Goal: Task Accomplishment & Management: Manage account settings

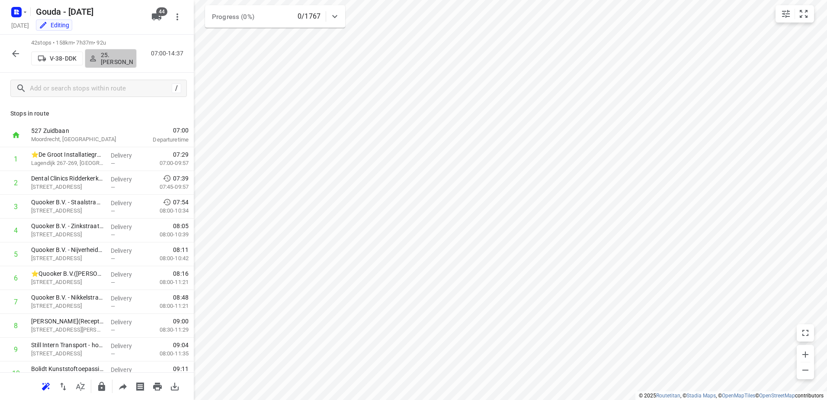
click at [116, 65] on button "25. Hassan Schweineh" at bounding box center [111, 58] width 52 height 19
click at [15, 53] on icon "button" at bounding box center [15, 53] width 10 height 10
click at [110, 58] on p "25. Hassan Schweineh" at bounding box center [117, 58] width 32 height 14
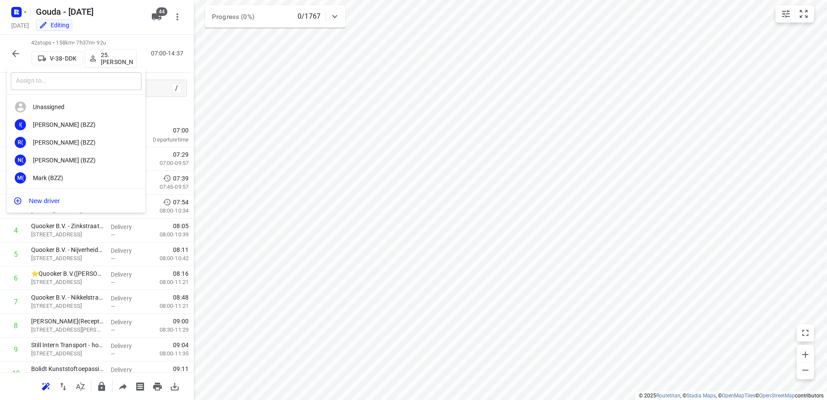
click at [94, 74] on input "text" at bounding box center [76, 81] width 131 height 18
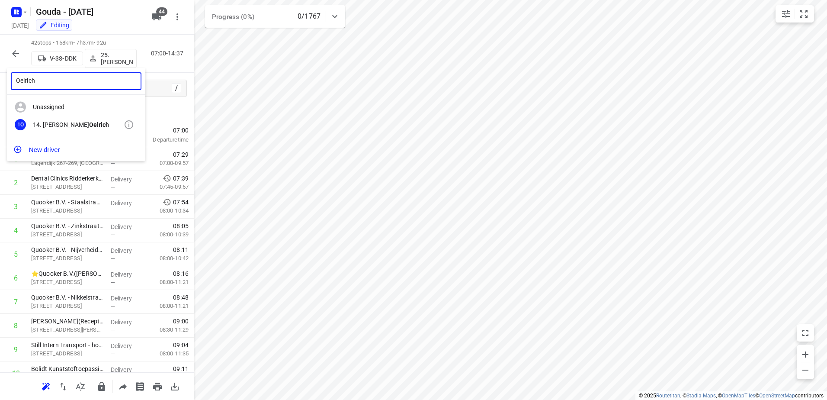
type input "Oelrich"
click at [90, 119] on div "1O 14. Bryan Oelrich" at bounding box center [76, 125] width 138 height 18
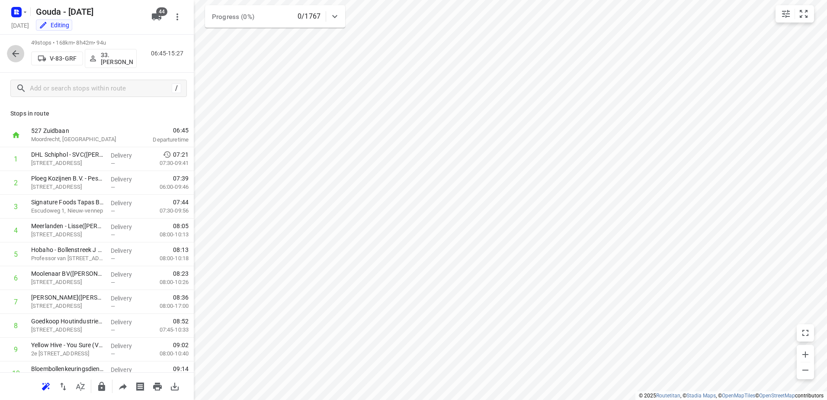
click at [16, 48] on button "button" at bounding box center [15, 53] width 17 height 17
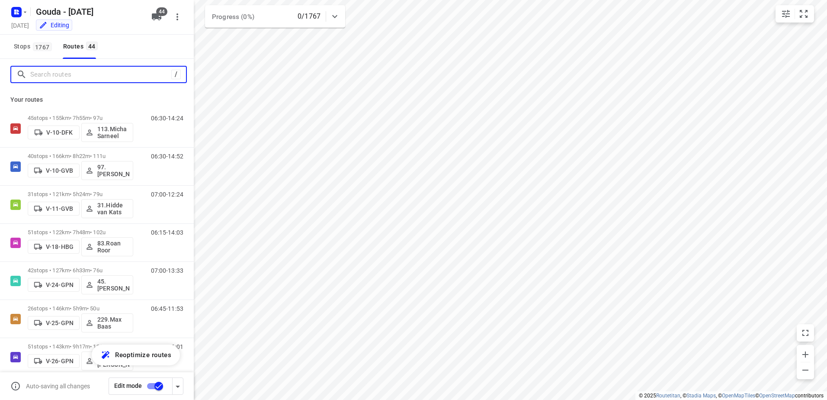
click at [64, 70] on input "Search routes" at bounding box center [100, 74] width 141 height 13
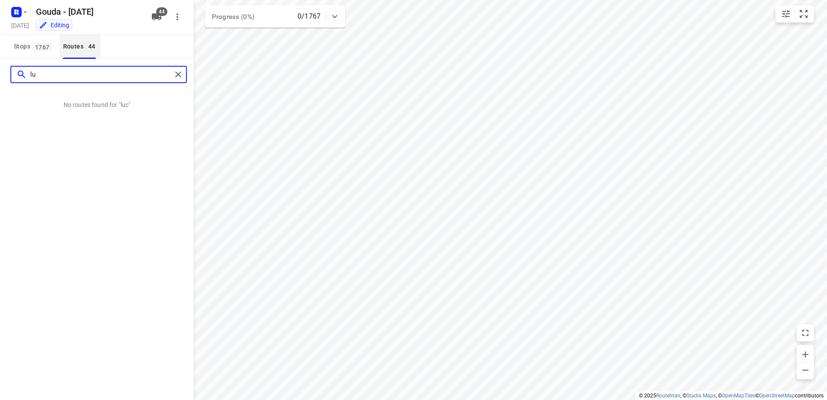
type input "l"
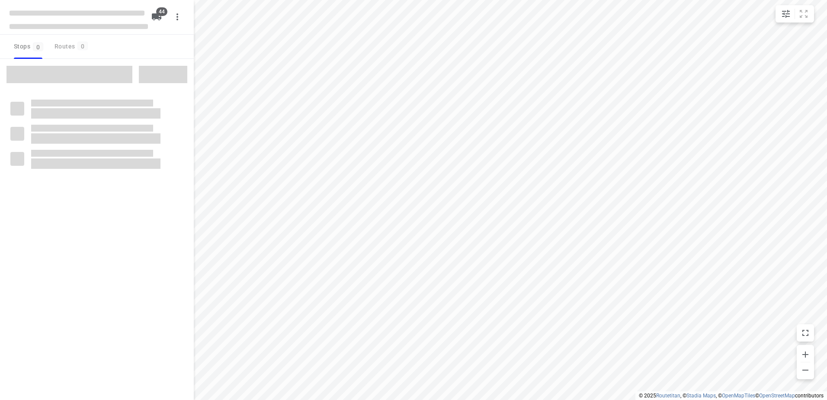
type input "distance"
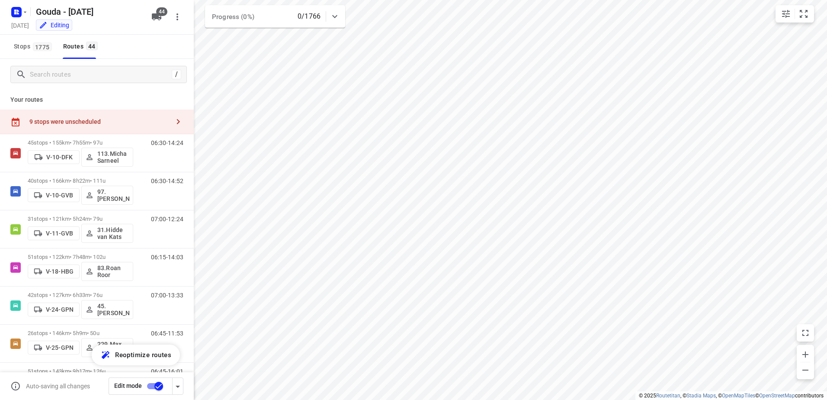
click at [72, 116] on div "9 stops were unscheduled" at bounding box center [97, 121] width 194 height 25
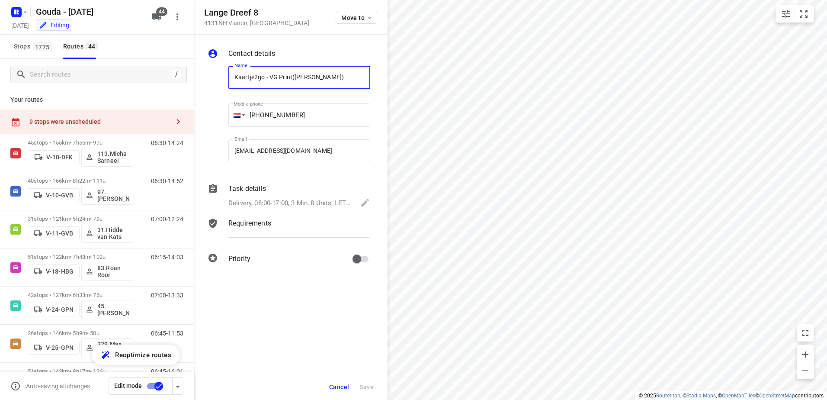
click at [331, 388] on button "Cancel" at bounding box center [339, 387] width 27 height 16
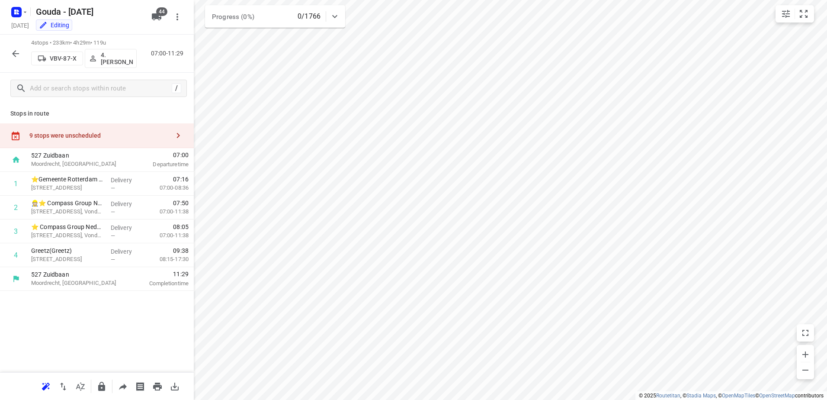
click at [102, 138] on div "9 stops were unscheduled" at bounding box center [99, 135] width 140 height 7
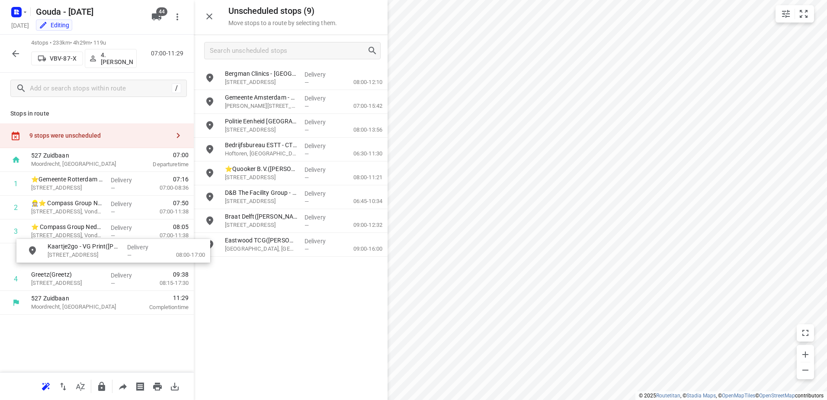
drag, startPoint x: 310, startPoint y: 270, endPoint x: 124, endPoint y: 253, distance: 186.3
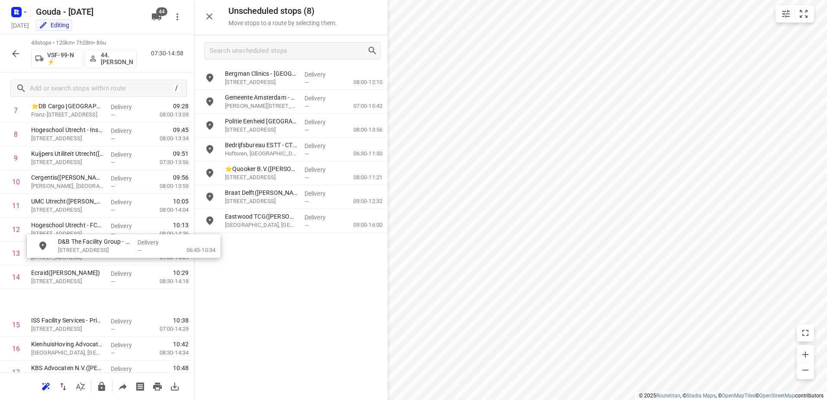
scroll to position [260, 0]
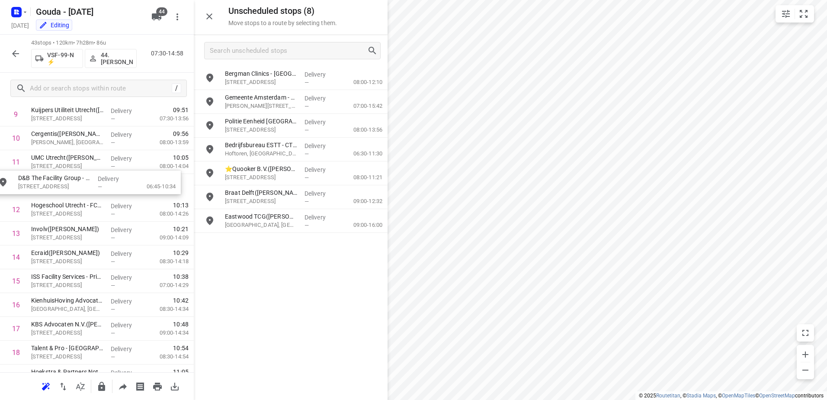
drag, startPoint x: 313, startPoint y: 203, endPoint x: 104, endPoint y: 189, distance: 209.5
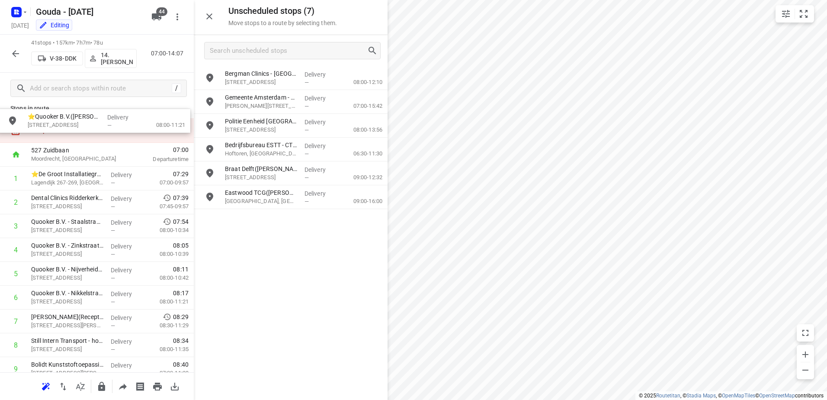
scroll to position [0, 0]
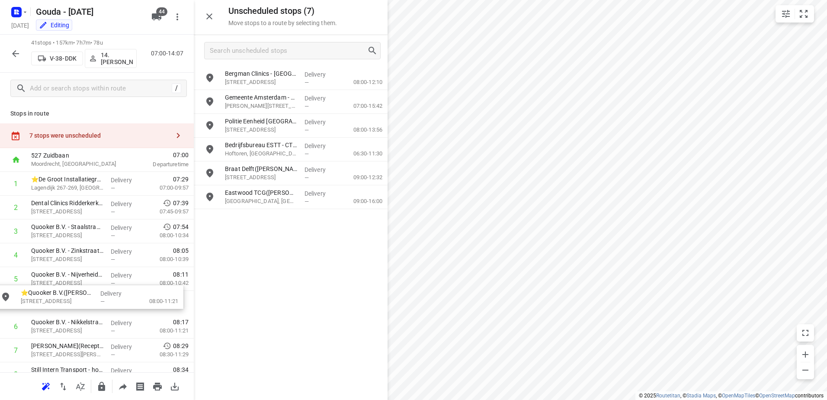
drag, startPoint x: 306, startPoint y: 179, endPoint x: 100, endPoint y: 303, distance: 241.4
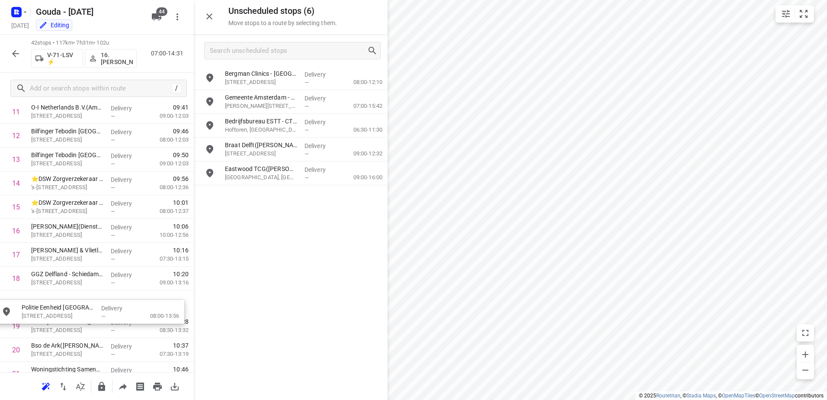
scroll to position [315, 6]
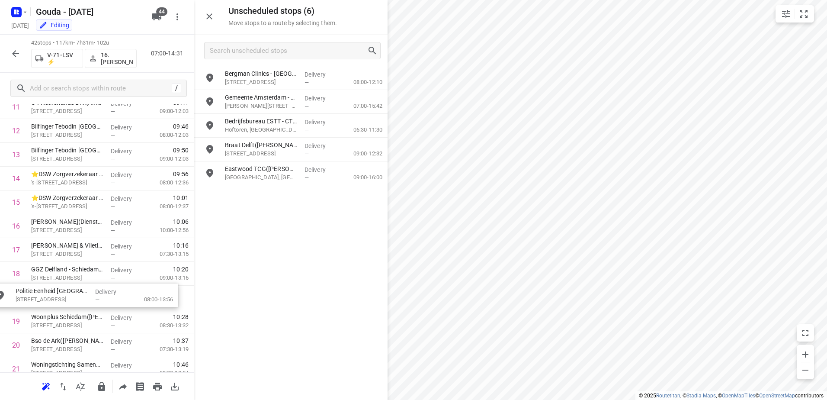
drag, startPoint x: 248, startPoint y: 136, endPoint x: 45, endPoint y: 302, distance: 262.9
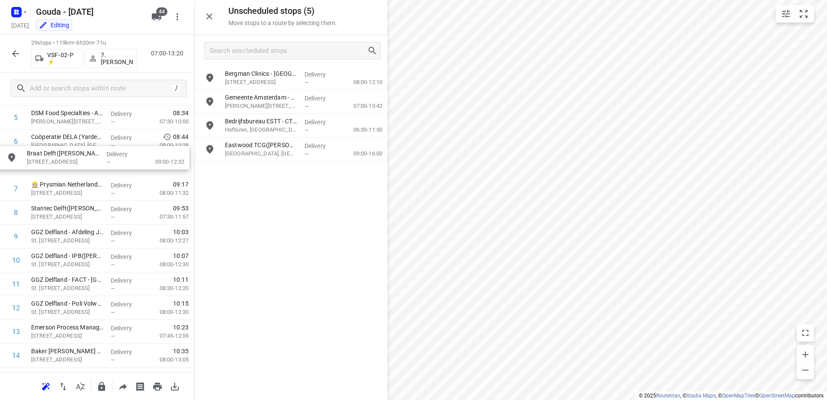
scroll to position [159, 0]
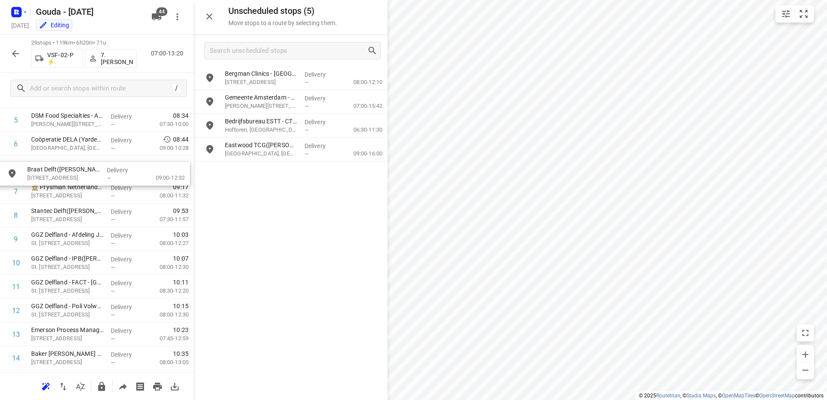
drag, startPoint x: 300, startPoint y: 143, endPoint x: 92, endPoint y: 170, distance: 209.9
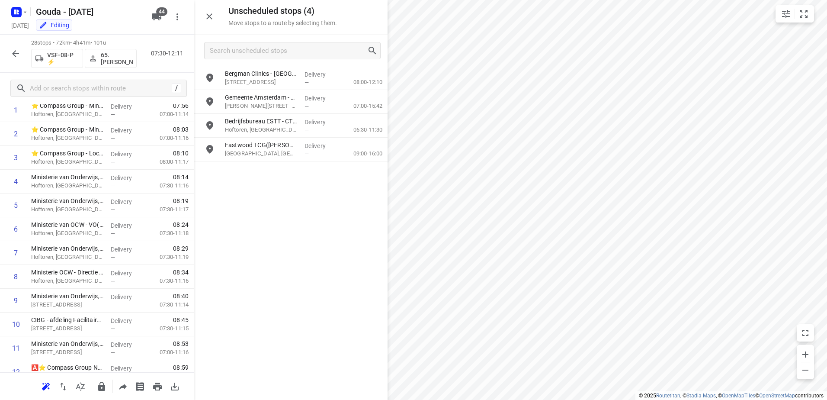
scroll to position [29, 0]
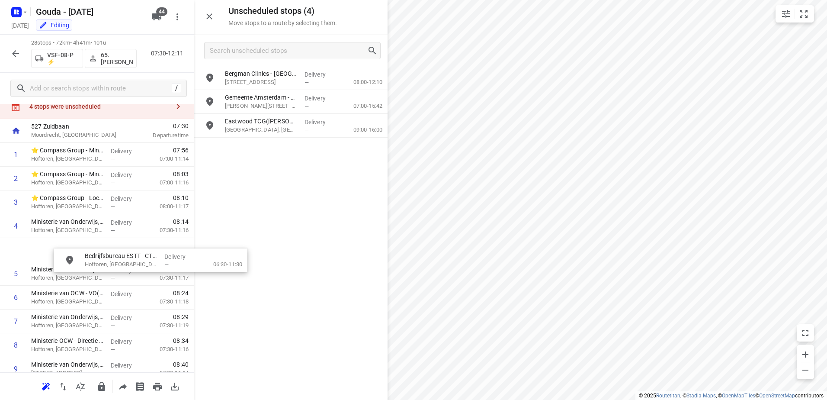
drag, startPoint x: 299, startPoint y: 133, endPoint x: 104, endPoint y: 257, distance: 231.6
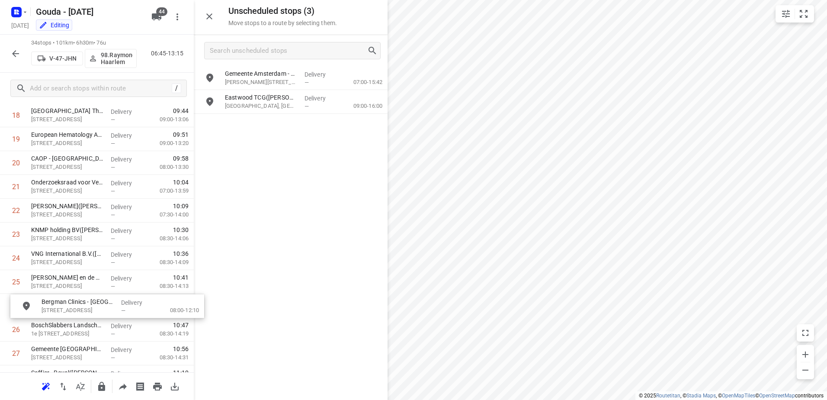
scroll to position [474, 0]
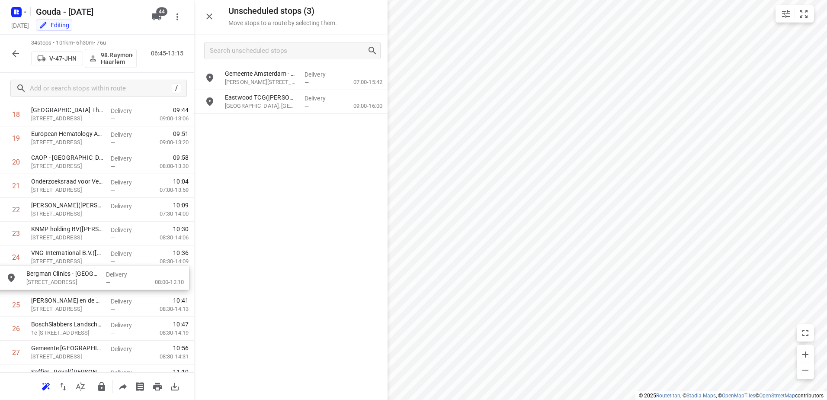
drag, startPoint x: 330, startPoint y: 84, endPoint x: 126, endPoint y: 287, distance: 287.9
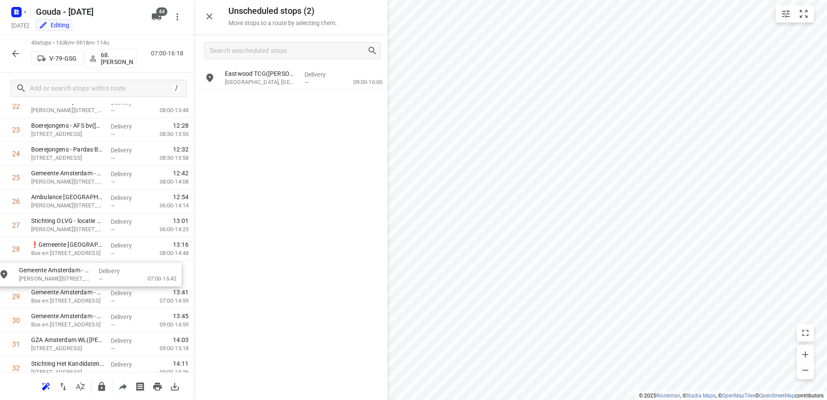
scroll to position [578, 0]
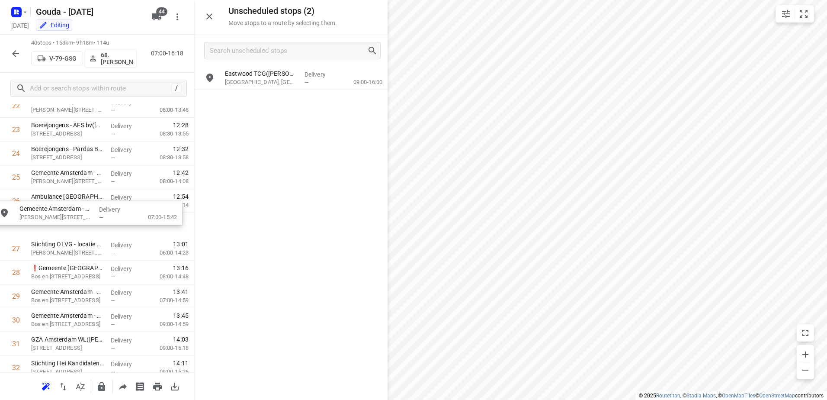
drag, startPoint x: 286, startPoint y: 90, endPoint x: 93, endPoint y: 211, distance: 227.2
click at [21, 54] on button "button" at bounding box center [15, 53] width 17 height 17
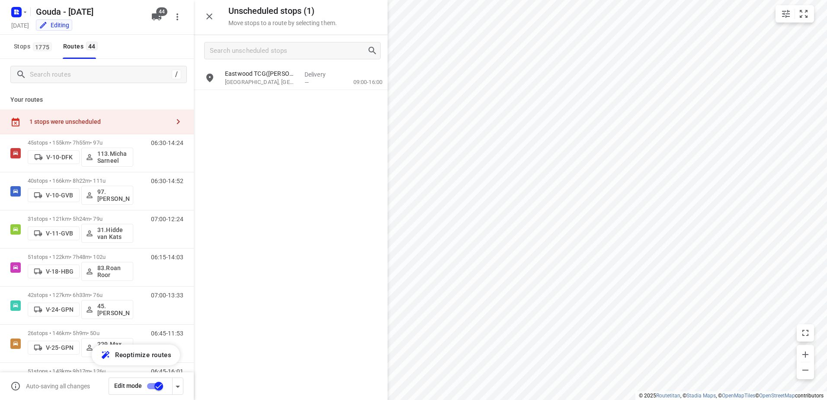
click at [156, 384] on input "checkbox" at bounding box center [158, 386] width 49 height 16
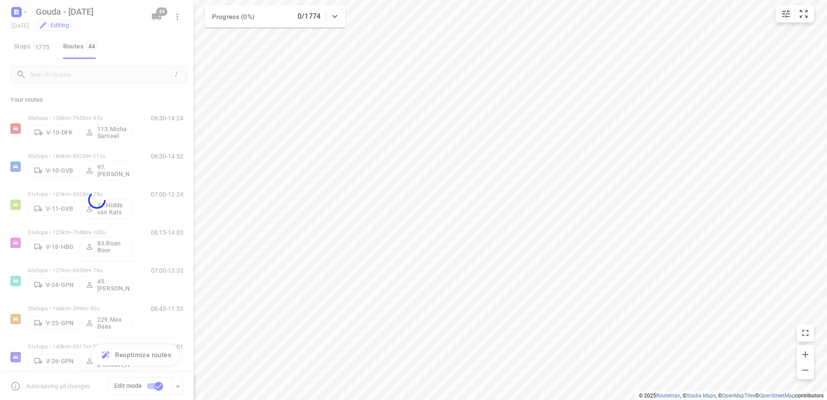
checkbox input "false"
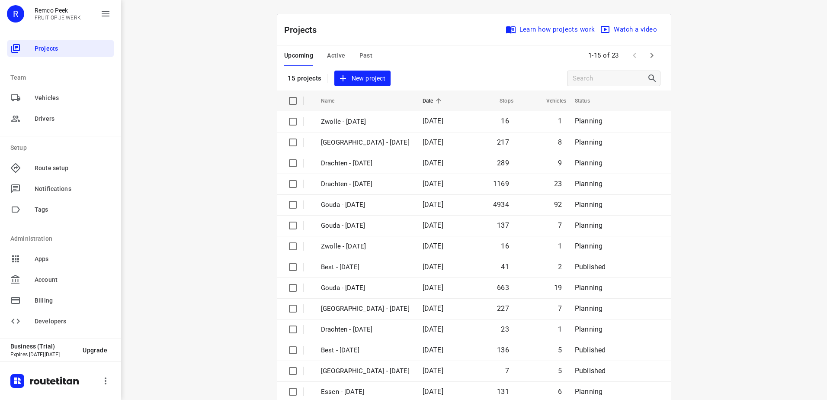
click at [333, 48] on button "Active" at bounding box center [336, 55] width 18 height 21
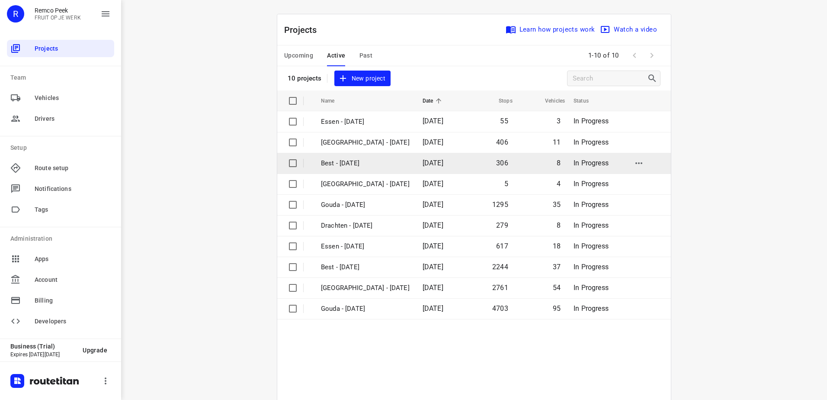
click at [371, 163] on p "Best - [DATE]" at bounding box center [365, 163] width 89 height 10
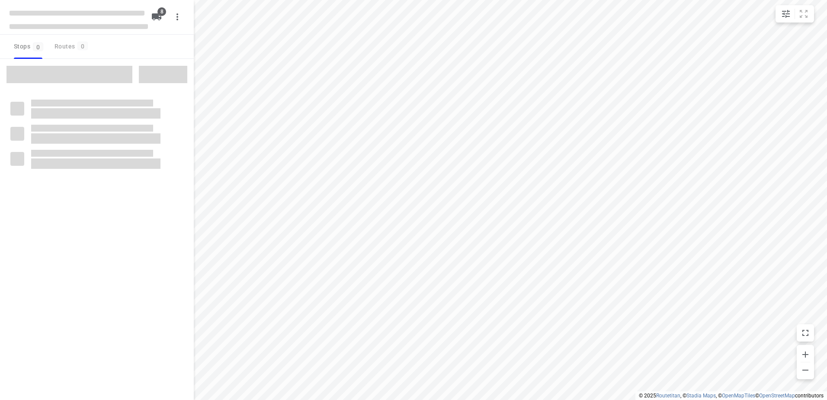
type input "distance"
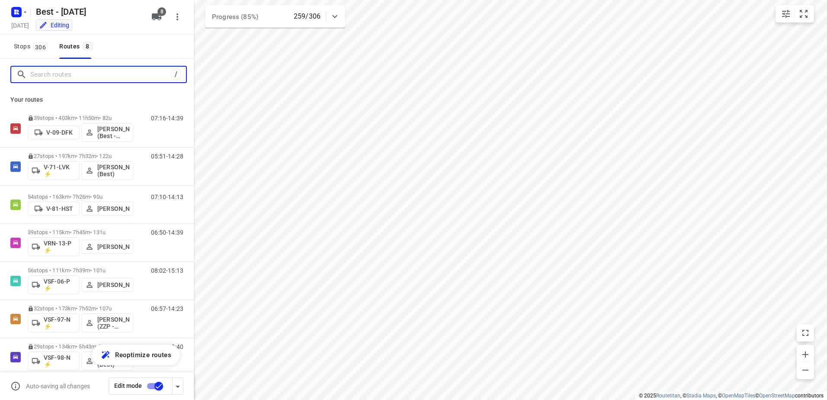
click at [70, 70] on input "Search routes" at bounding box center [100, 74] width 141 height 13
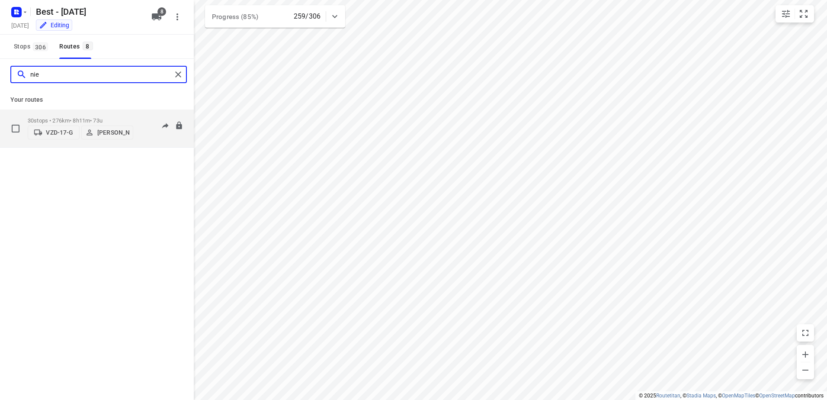
type input "nie"
click at [105, 113] on div "30 stops • 276km • 8h11m • 73u VZD-17-G Niels van Geffen" at bounding box center [81, 128] width 106 height 31
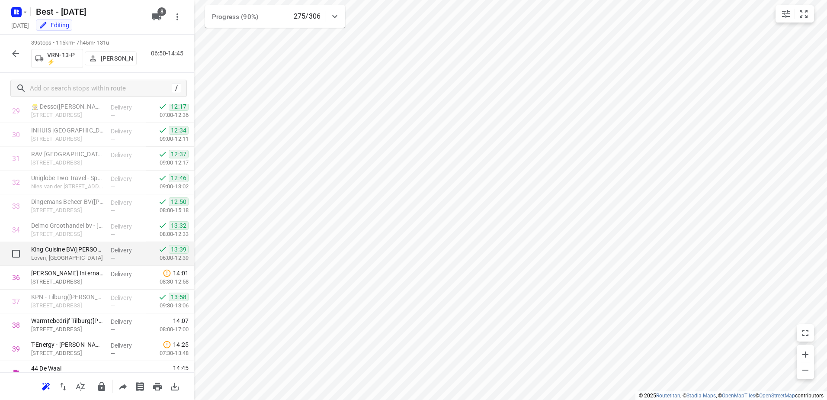
scroll to position [727, 0]
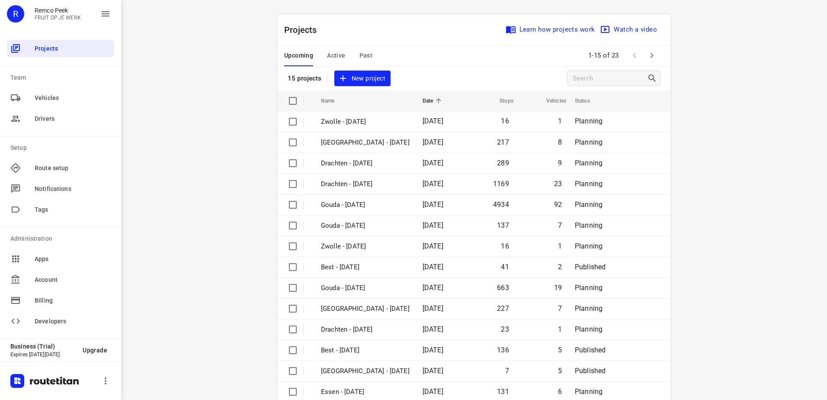
click at [320, 58] on div "Upcoming Active Past" at bounding box center [335, 55] width 102 height 21
click at [329, 57] on span "Active" at bounding box center [336, 55] width 18 height 11
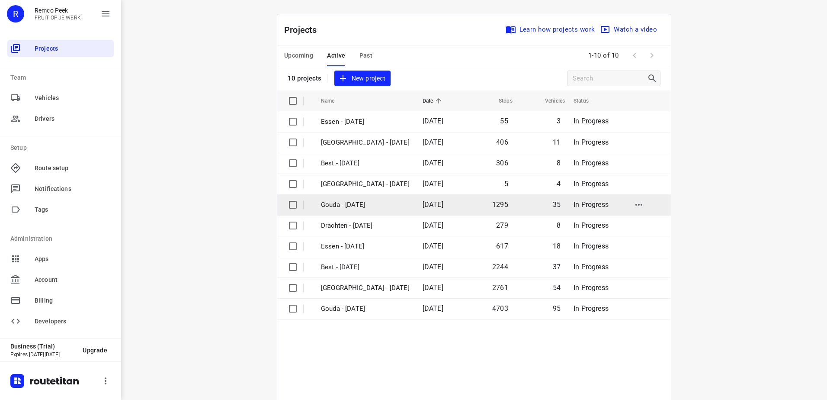
click at [368, 209] on p "Gouda - [DATE]" at bounding box center [365, 205] width 89 height 10
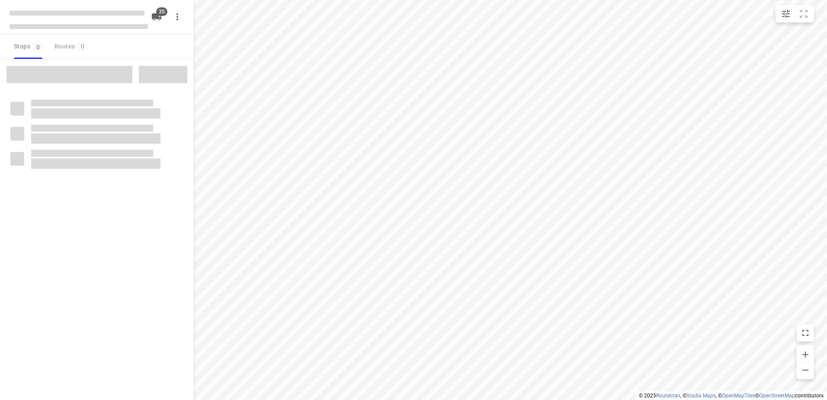
type input "distance"
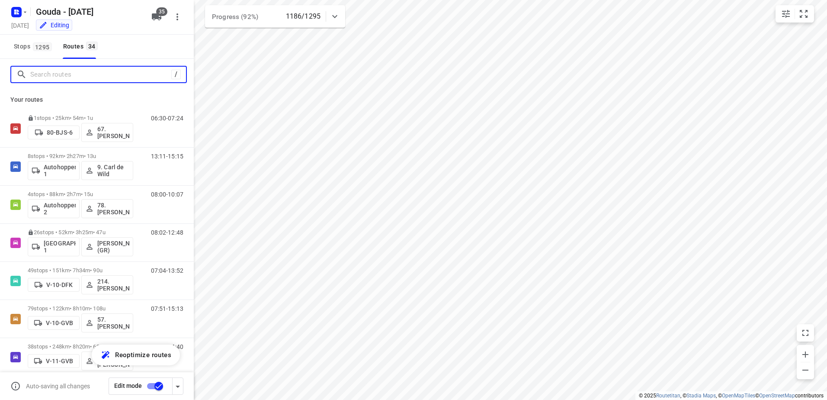
click at [56, 76] on input "Search routes" at bounding box center [100, 74] width 141 height 13
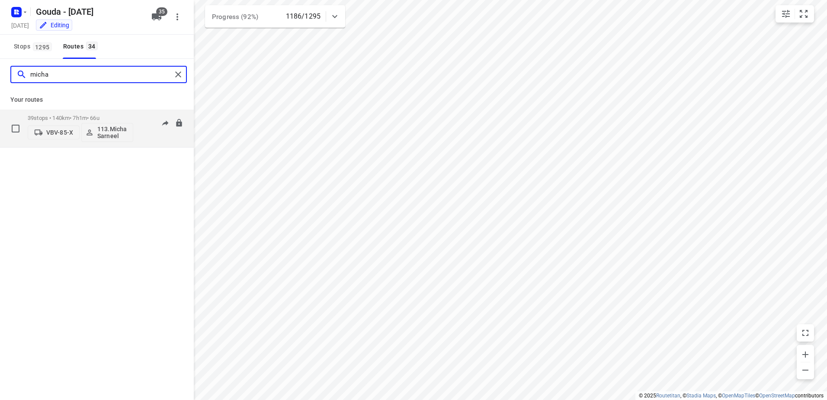
type input "micha"
click at [57, 116] on p "39 stops • 140km • 7h1m • 66u" at bounding box center [81, 118] width 106 height 6
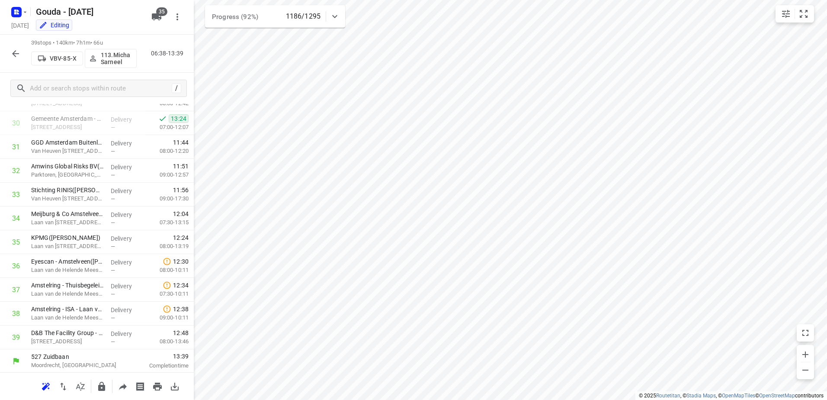
scroll to position [727, 0]
click at [13, 58] on icon "button" at bounding box center [15, 53] width 10 height 10
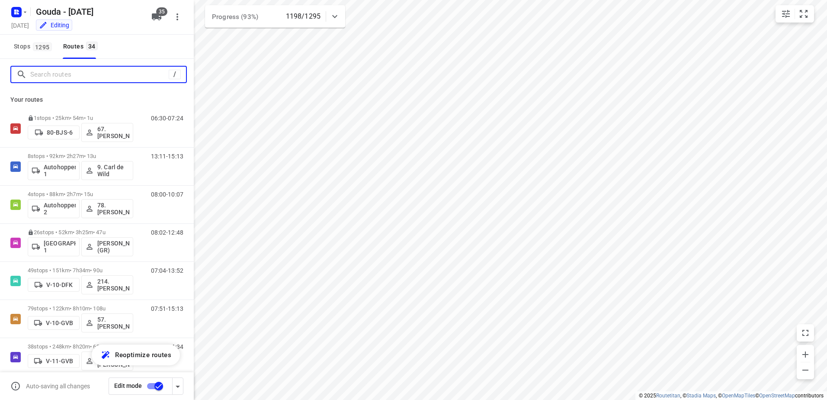
click at [70, 79] on input "Search routes" at bounding box center [99, 74] width 138 height 13
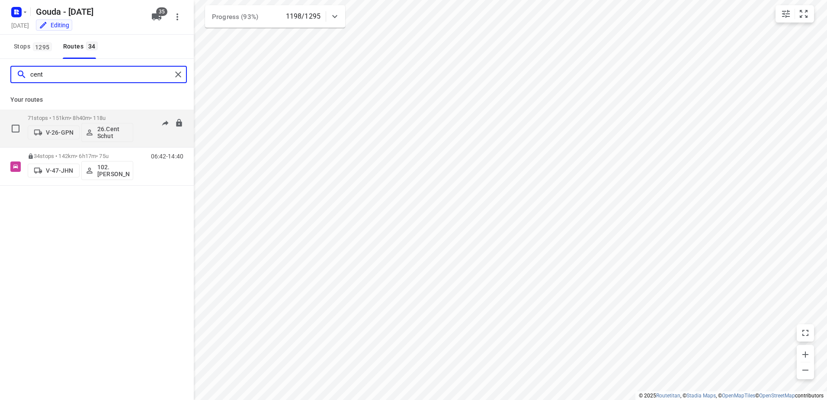
type input "cent"
click at [88, 111] on div "71 stops • 151km • 8h40m • 118u V-26-GPN 26.Cent Schut" at bounding box center [81, 128] width 106 height 36
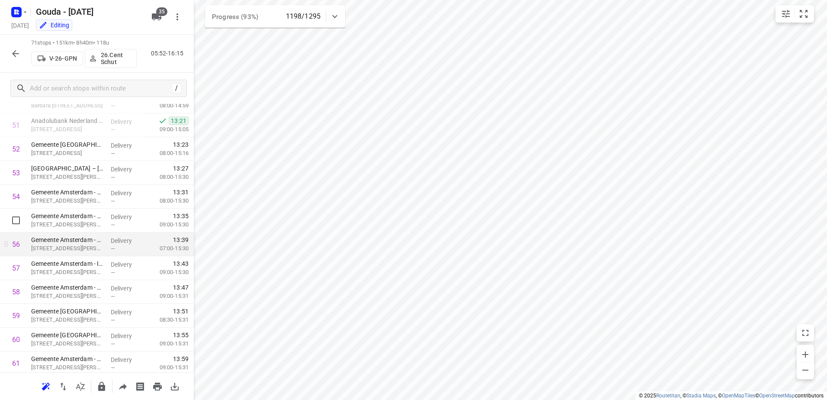
scroll to position [1211, 0]
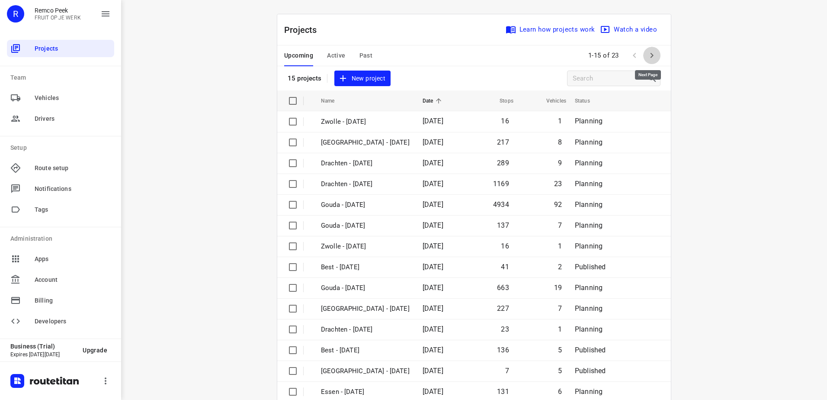
click at [650, 56] on icon "button" at bounding box center [652, 55] width 10 height 10
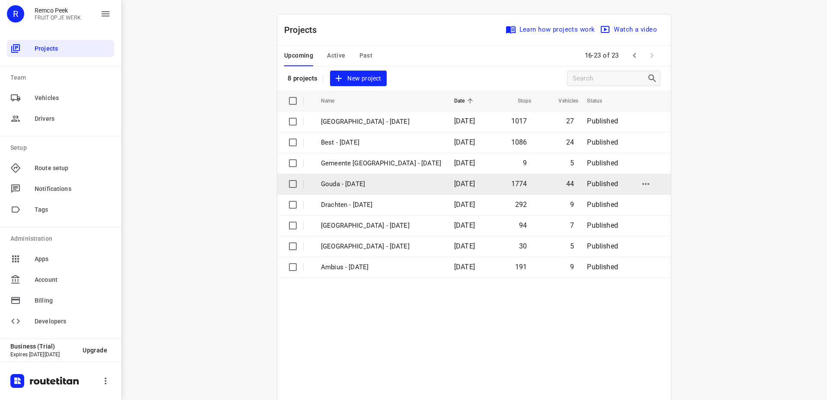
click at [373, 179] on p "Gouda - Wednesday" at bounding box center [381, 184] width 120 height 10
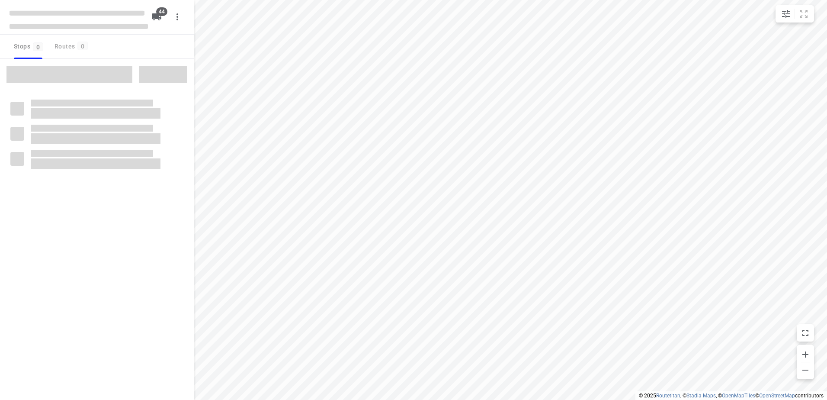
type input "distance"
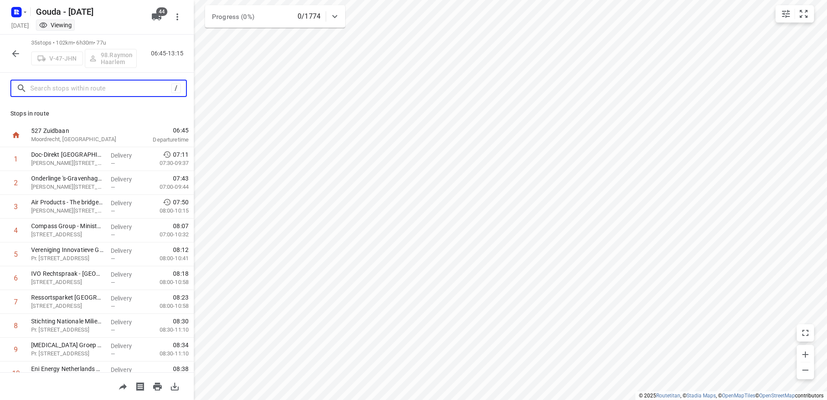
click at [82, 92] on input "text" at bounding box center [100, 88] width 141 height 13
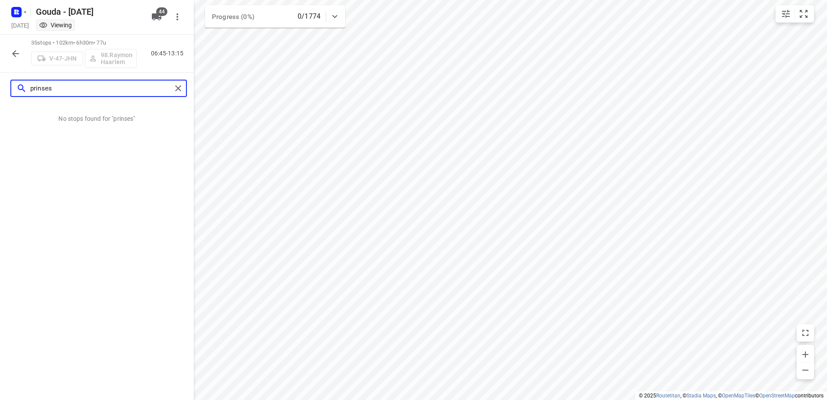
type input "prinses"
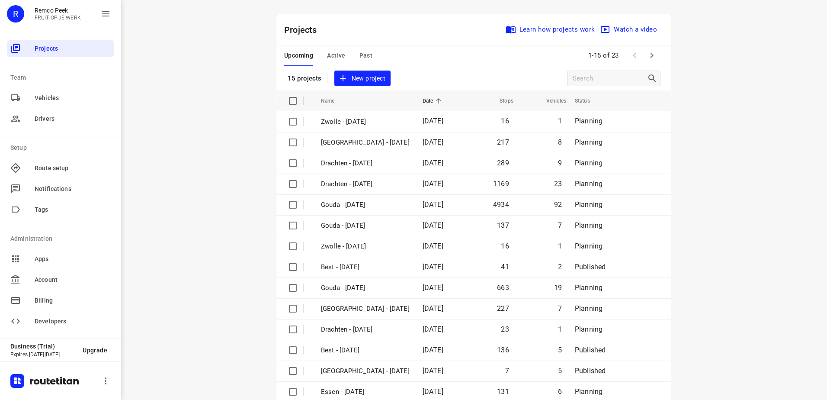
click at [335, 54] on span "Active" at bounding box center [336, 55] width 18 height 11
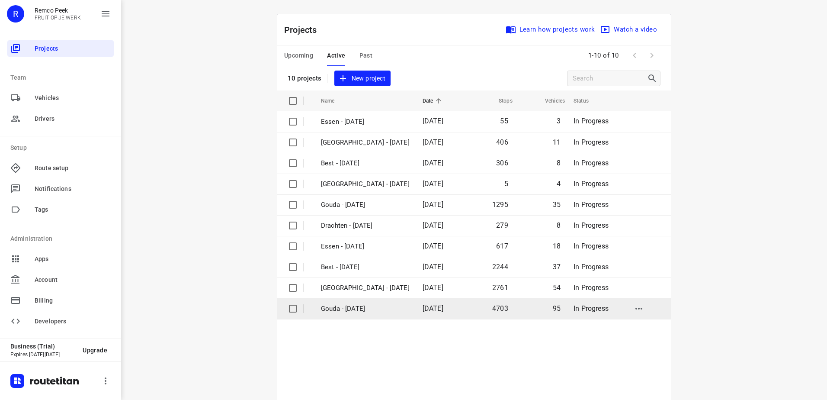
click at [368, 316] on td "Gouda - [DATE]" at bounding box center [363, 308] width 103 height 21
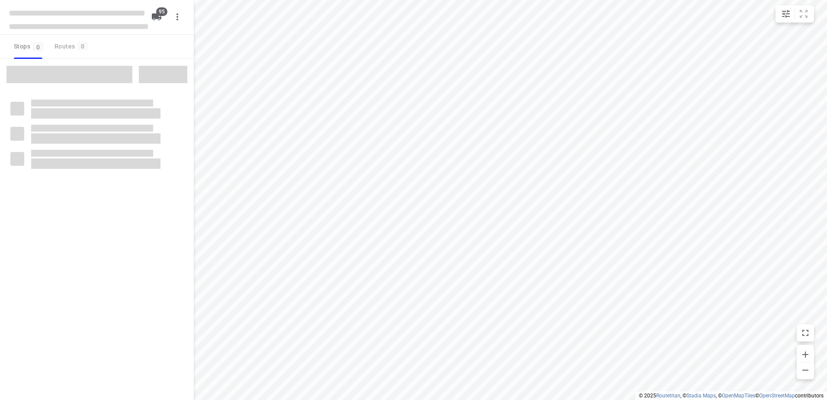
type input "distance"
checkbox input "true"
type input "distance"
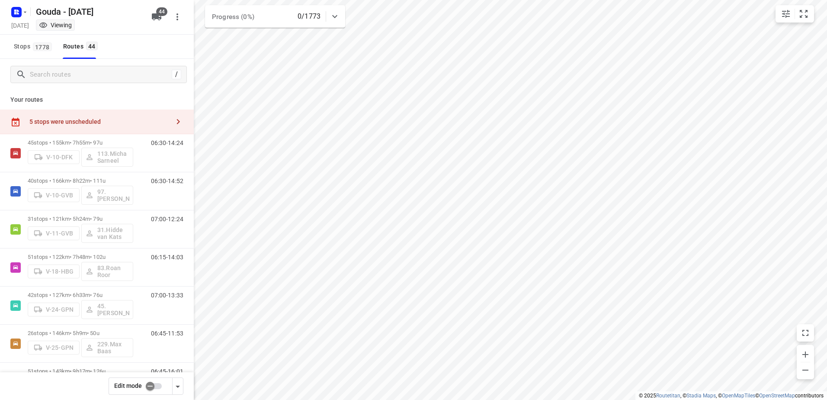
click at [149, 384] on input "checkbox" at bounding box center [149, 386] width 49 height 16
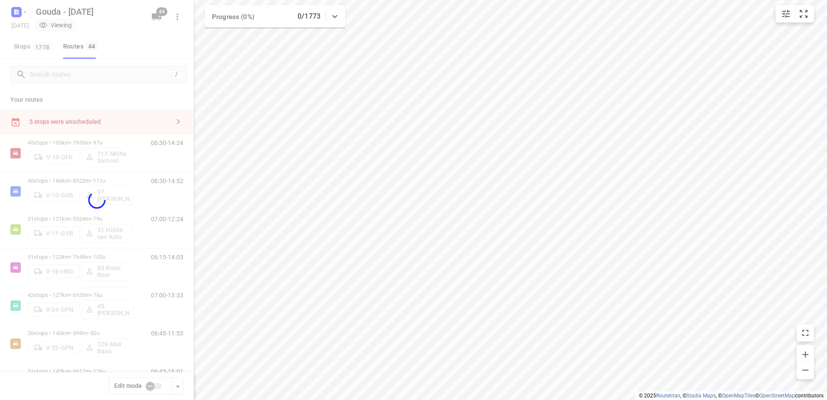
checkbox input "true"
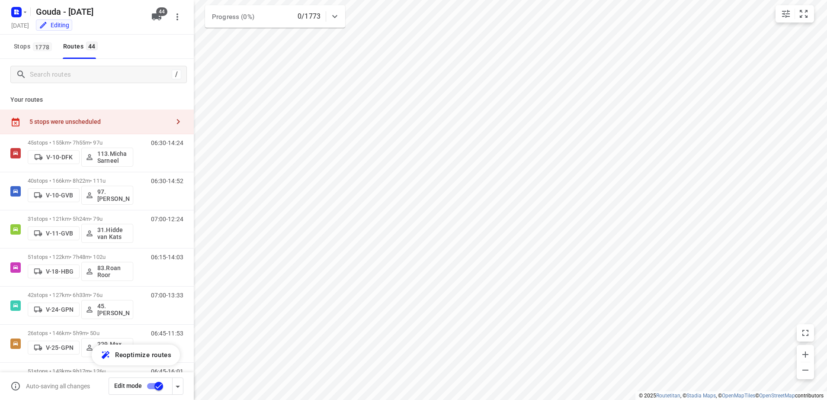
click at [92, 126] on div "5 stops were unscheduled" at bounding box center [97, 121] width 194 height 25
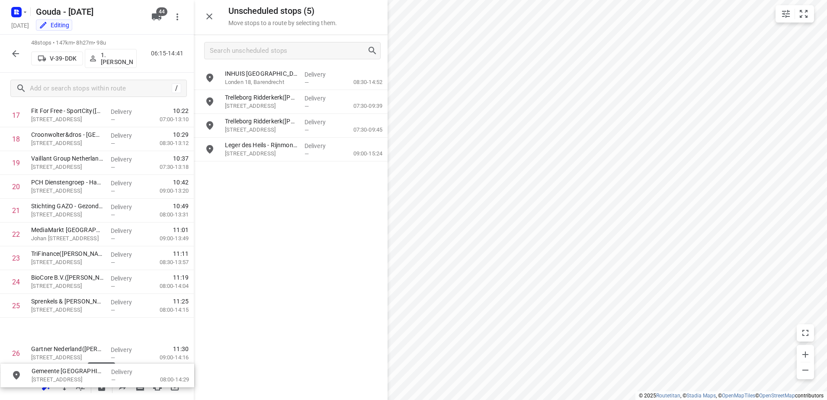
scroll to position [477, 0]
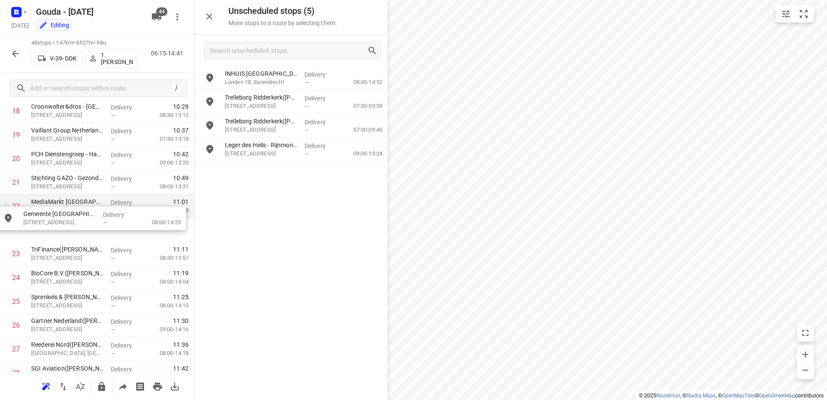
drag, startPoint x: 300, startPoint y: 81, endPoint x: 94, endPoint y: 220, distance: 248.1
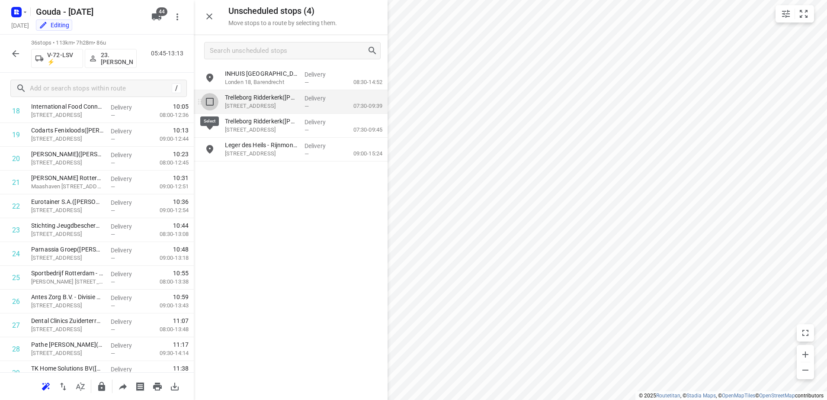
click at [210, 107] on input "grid" at bounding box center [209, 101] width 17 height 17
checkbox input "true"
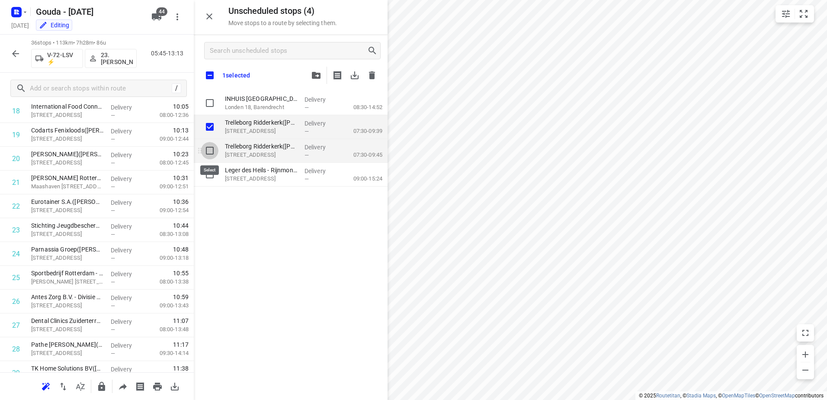
drag, startPoint x: 210, startPoint y: 139, endPoint x: 252, endPoint y: 153, distance: 43.8
click at [211, 150] on input "grid" at bounding box center [209, 150] width 17 height 17
checkbox input "true"
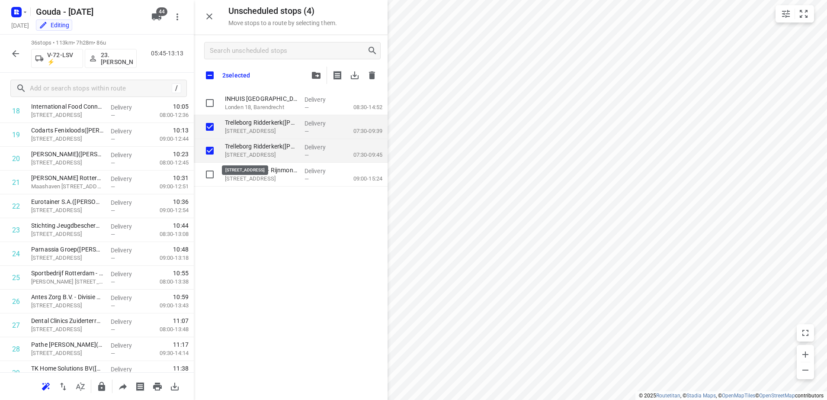
checkbox input "true"
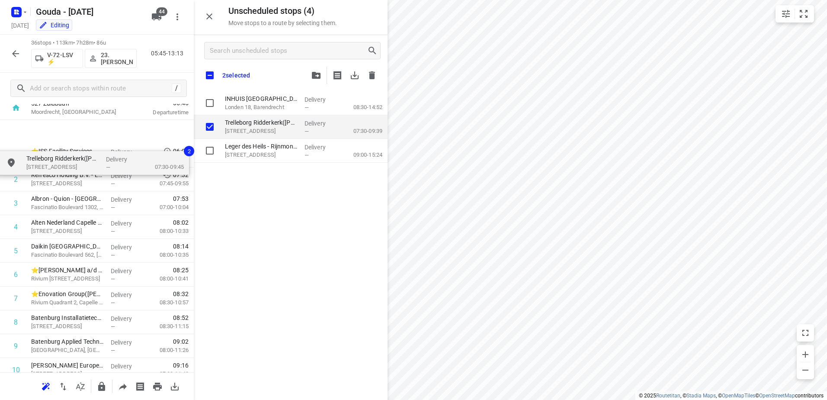
scroll to position [25, 0]
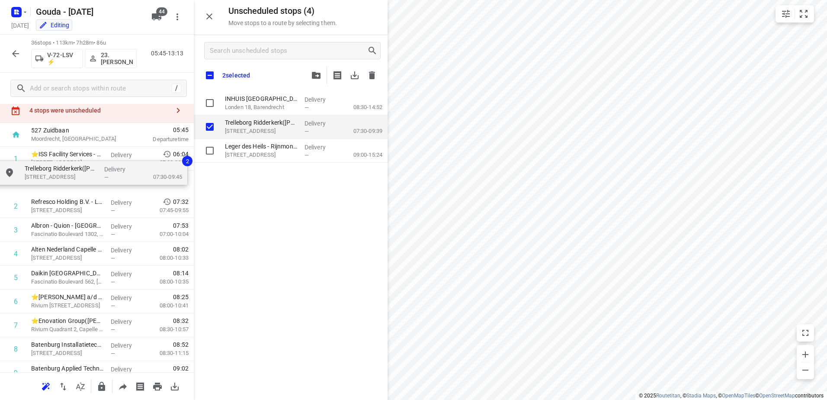
drag, startPoint x: 255, startPoint y: 153, endPoint x: 51, endPoint y: 182, distance: 206.2
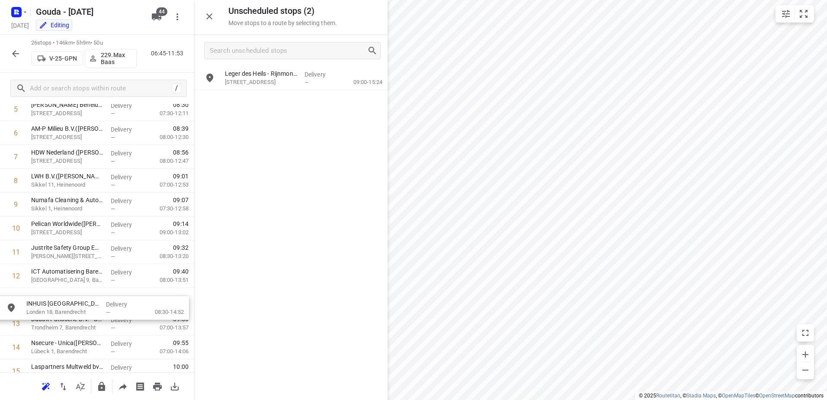
scroll to position [170, 0]
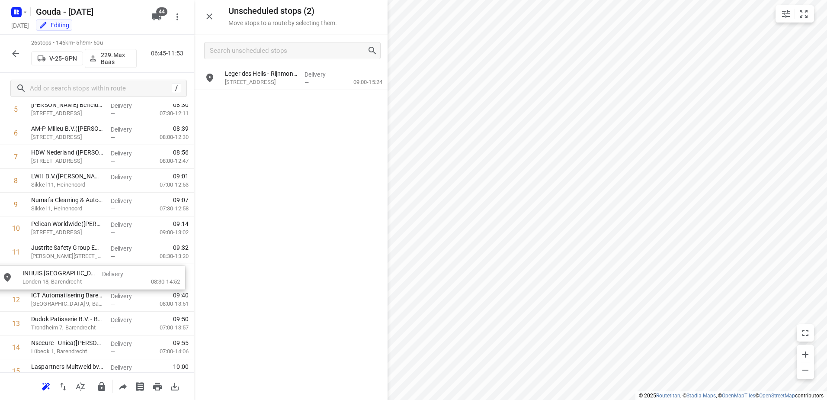
drag, startPoint x: 286, startPoint y: 75, endPoint x: 80, endPoint y: 276, distance: 287.6
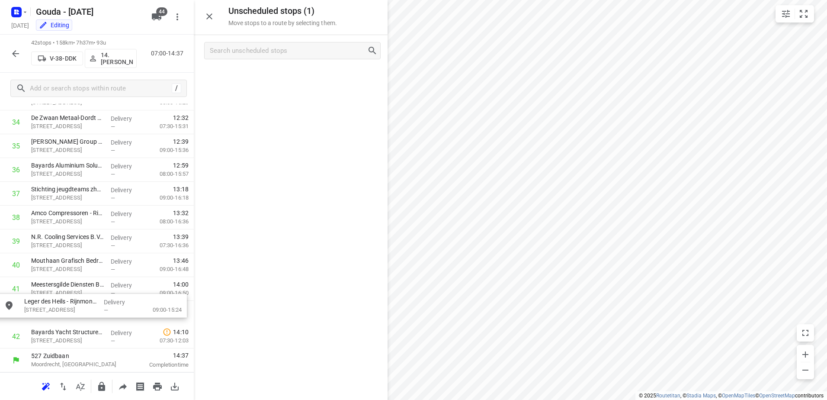
drag, startPoint x: 335, startPoint y: 85, endPoint x: 128, endPoint y: 314, distance: 308.5
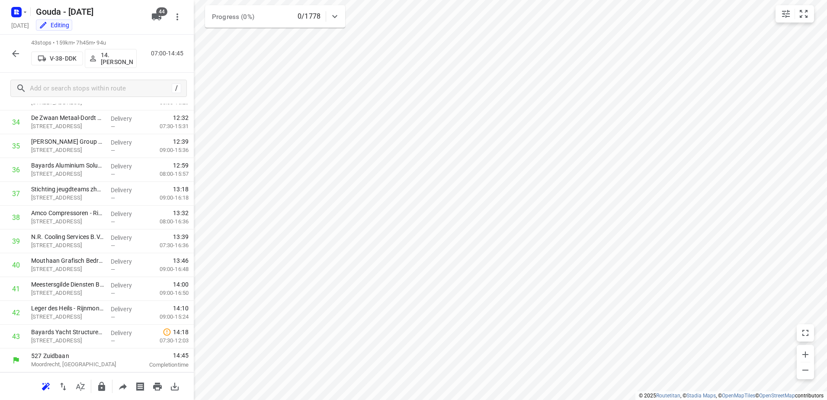
scroll to position [822, 0]
click at [13, 52] on icon "button" at bounding box center [15, 53] width 10 height 10
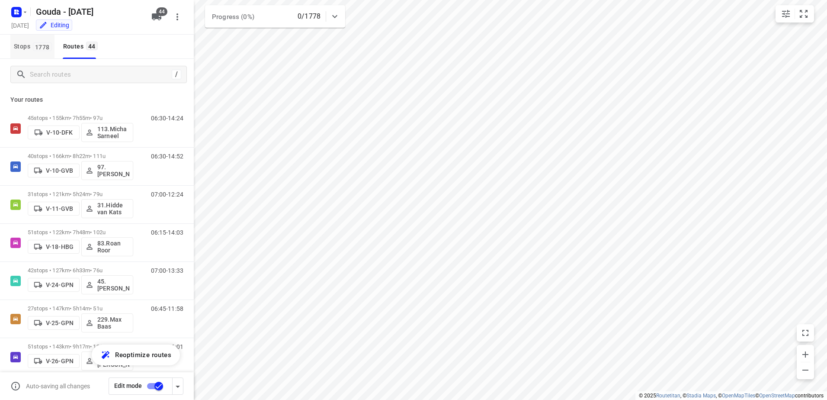
click at [33, 46] on span "1778" at bounding box center [42, 46] width 19 height 9
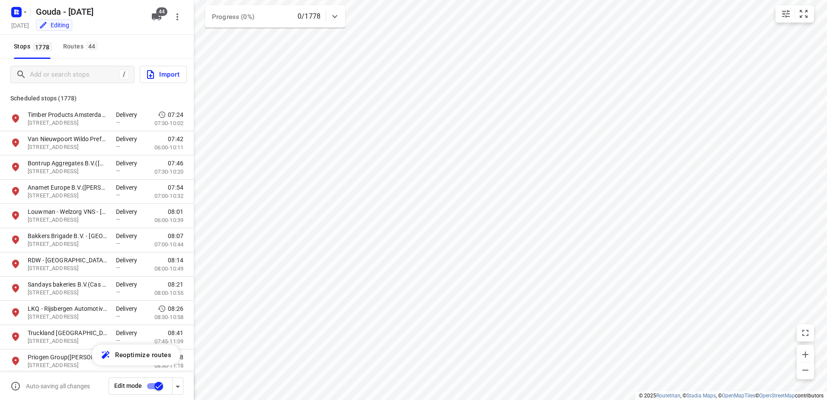
click at [63, 64] on div "/ Import" at bounding box center [97, 74] width 194 height 31
click at [64, 71] on input "Add or search stops" at bounding box center [73, 74] width 86 height 13
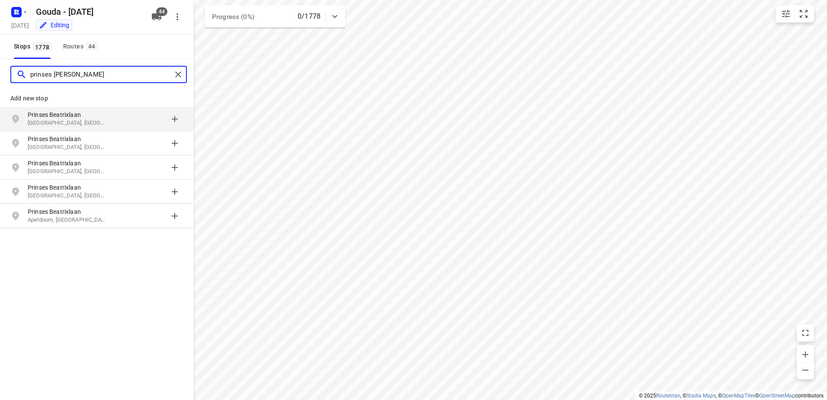
type input "prinses beatriclaan"
click at [69, 116] on p "Prinses Beatrixlaan" at bounding box center [68, 114] width 80 height 9
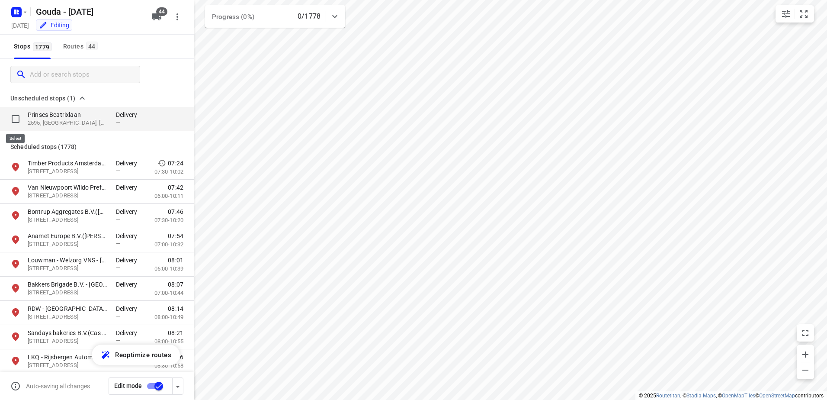
click at [15, 117] on input "grid" at bounding box center [15, 118] width 17 height 17
checkbox input "true"
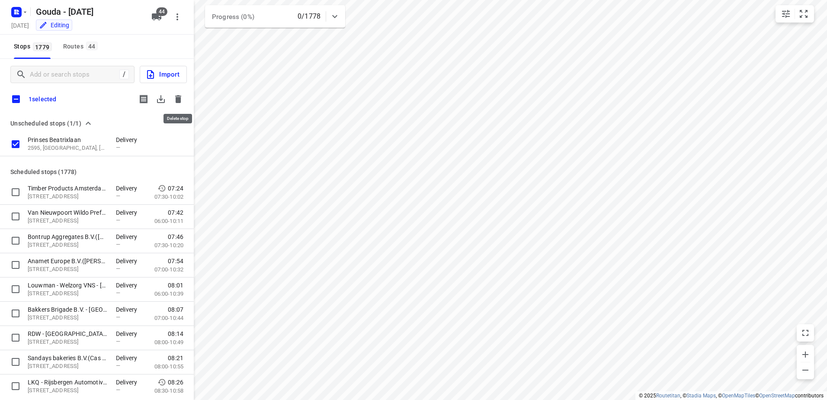
click at [178, 98] on icon "button" at bounding box center [178, 99] width 6 height 8
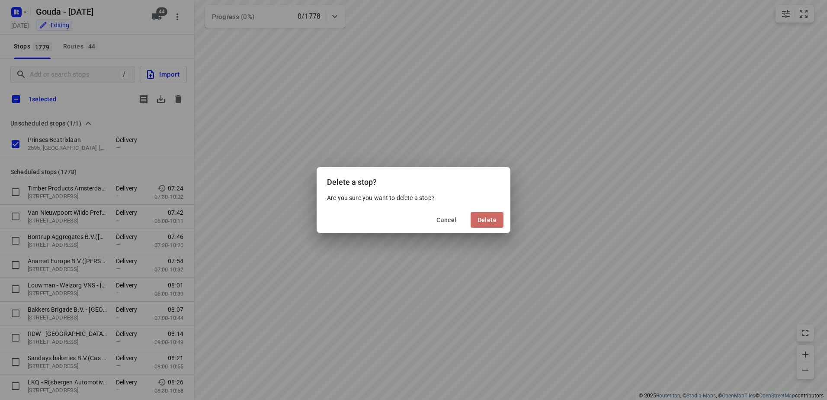
click at [489, 226] on button "Delete" at bounding box center [487, 220] width 33 height 16
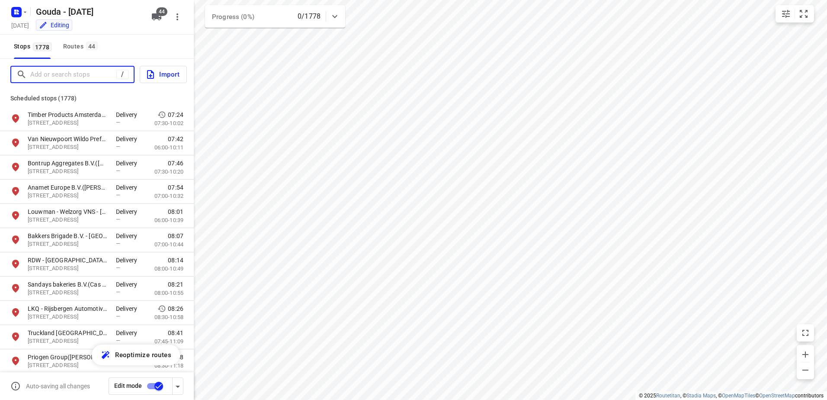
click at [45, 77] on input "Add or search stops" at bounding box center [73, 74] width 86 height 13
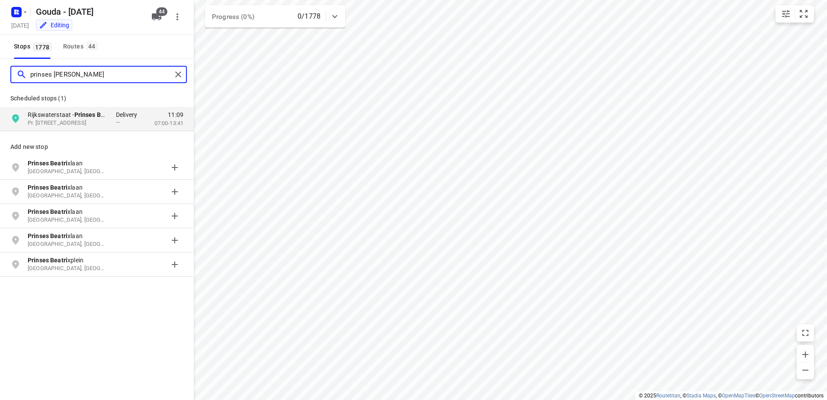
type input "prinses beatri"
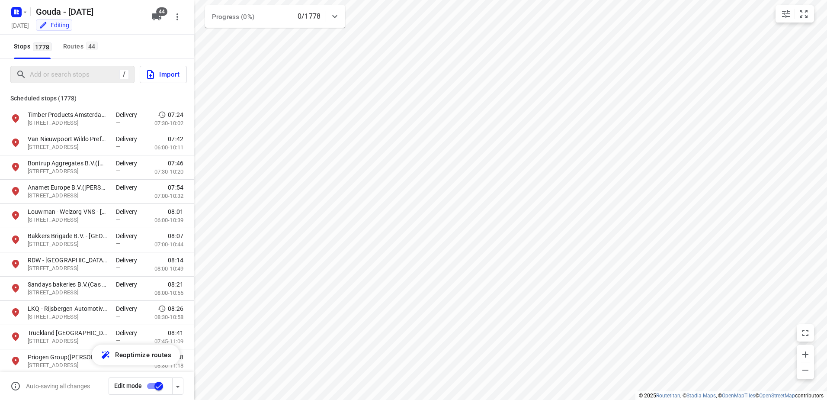
click at [150, 389] on input "checkbox" at bounding box center [158, 386] width 49 height 16
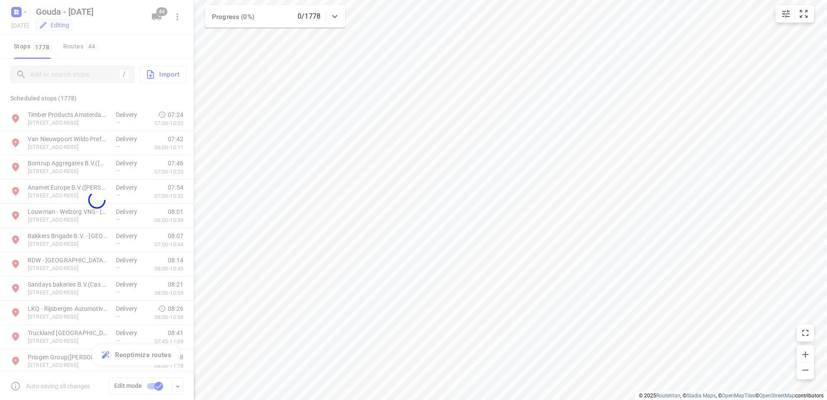
checkbox input "false"
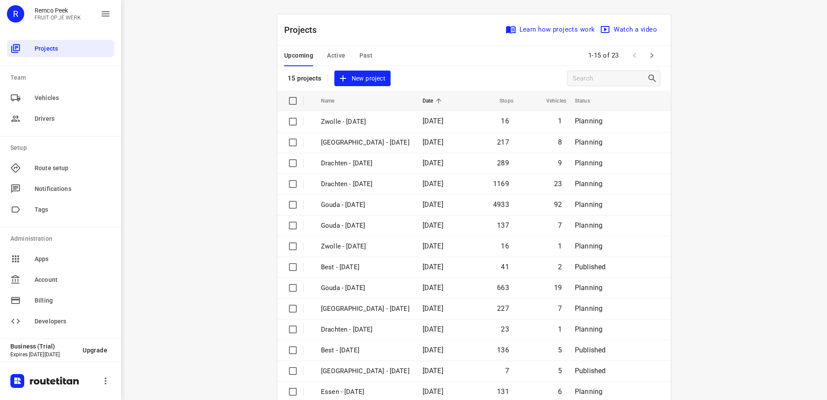
click at [365, 55] on span "Past" at bounding box center [366, 55] width 13 height 11
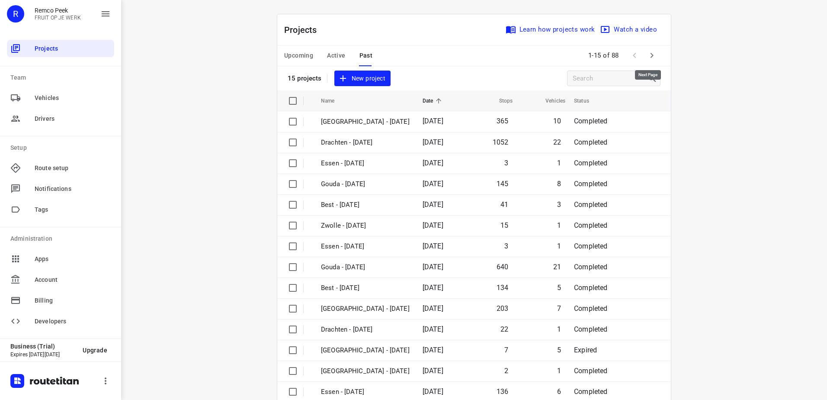
click at [647, 55] on icon "button" at bounding box center [652, 55] width 10 height 10
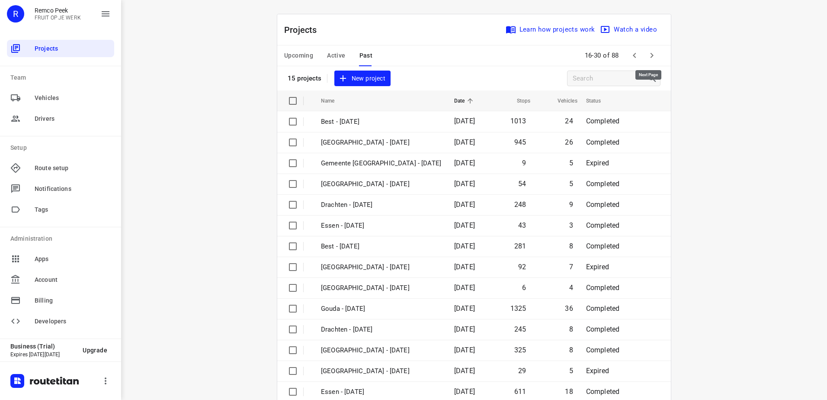
click at [647, 55] on icon "button" at bounding box center [652, 55] width 10 height 10
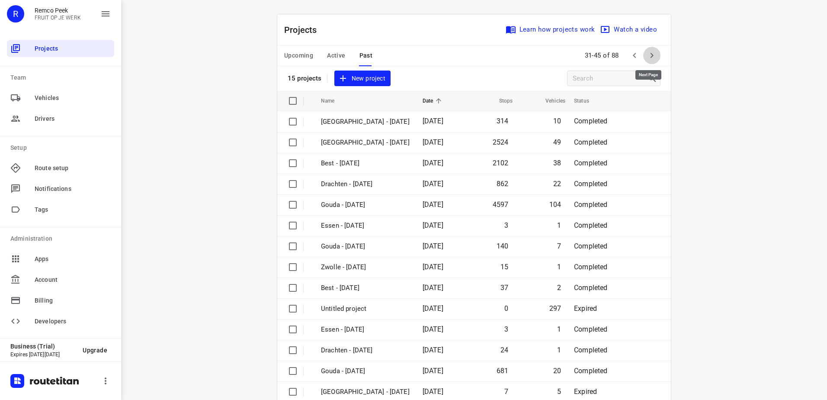
click at [647, 55] on icon "button" at bounding box center [652, 55] width 10 height 10
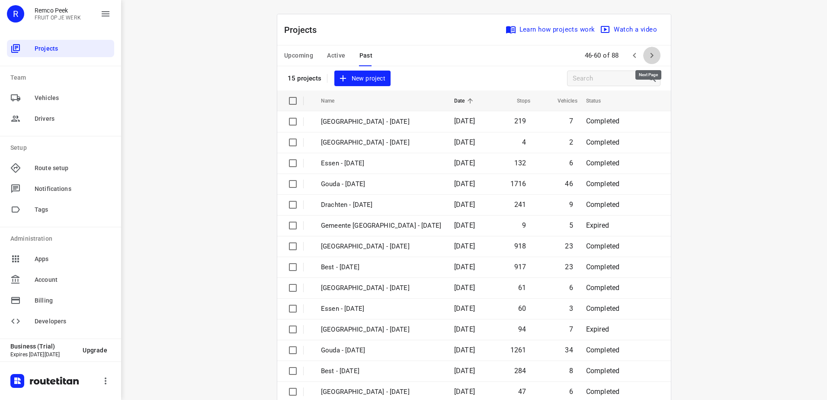
click at [647, 55] on icon "button" at bounding box center [652, 55] width 10 height 10
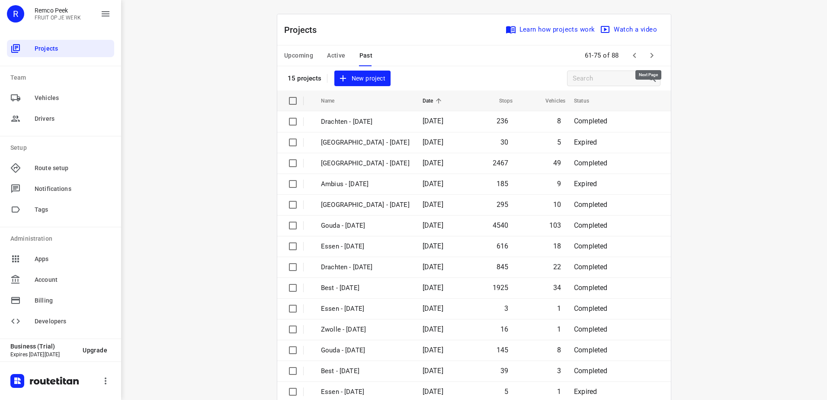
click at [647, 55] on icon "button" at bounding box center [652, 55] width 10 height 10
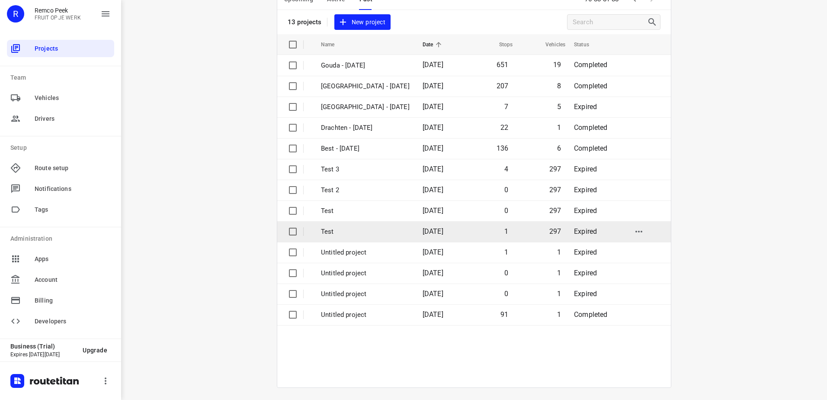
scroll to position [58, 0]
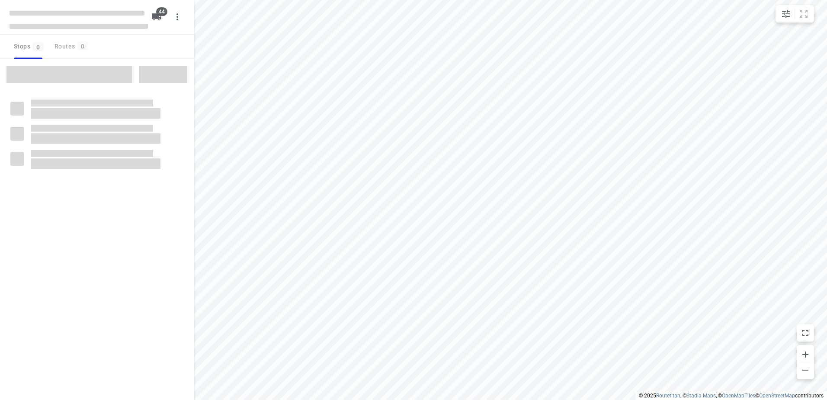
type input "distance"
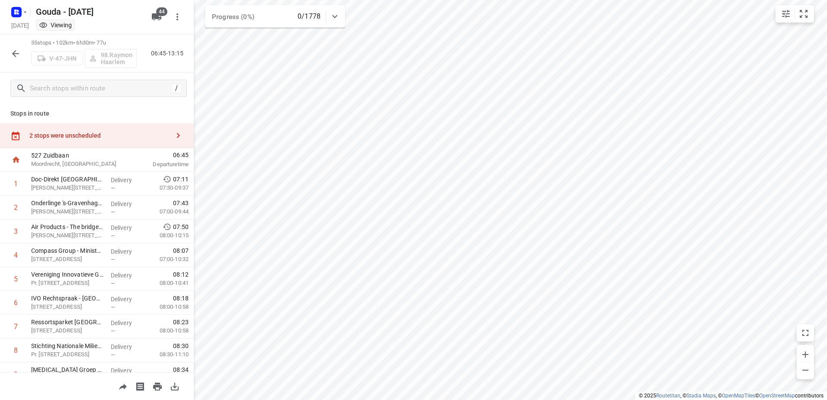
click at [5, 58] on div "35 stops • 102km • 6h30m • 77u V-47-JHN 98.Raymond Haarlem 06:45-13:15" at bounding box center [97, 54] width 194 height 38
click at [8, 50] on button "button" at bounding box center [15, 53] width 17 height 17
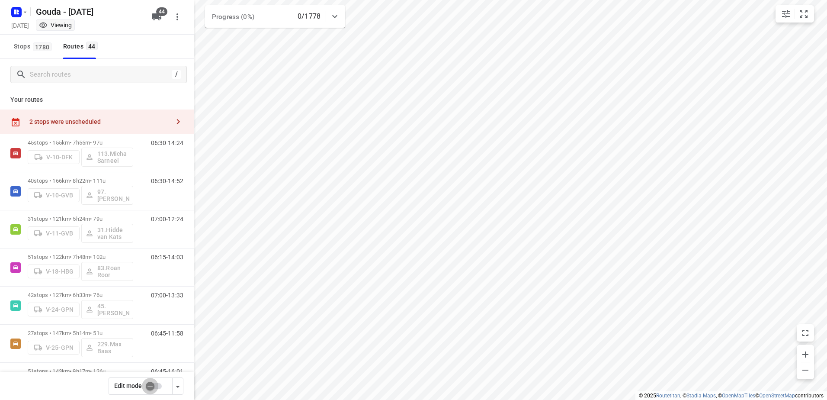
click at [150, 389] on input "checkbox" at bounding box center [149, 386] width 49 height 16
checkbox input "false"
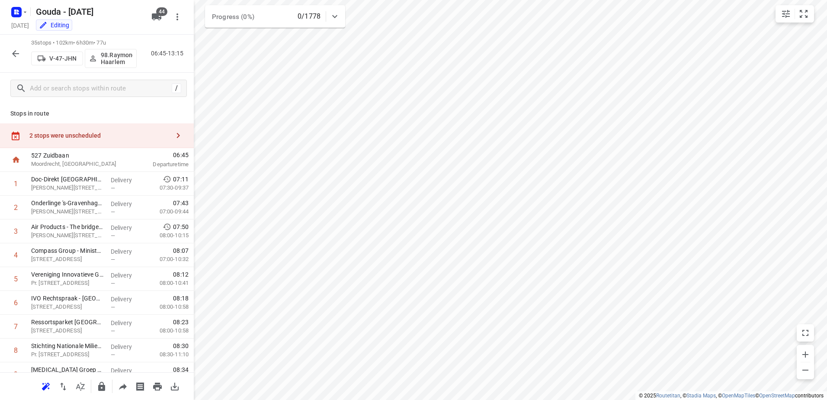
click at [76, 129] on div "2 stops were unscheduled" at bounding box center [97, 135] width 194 height 25
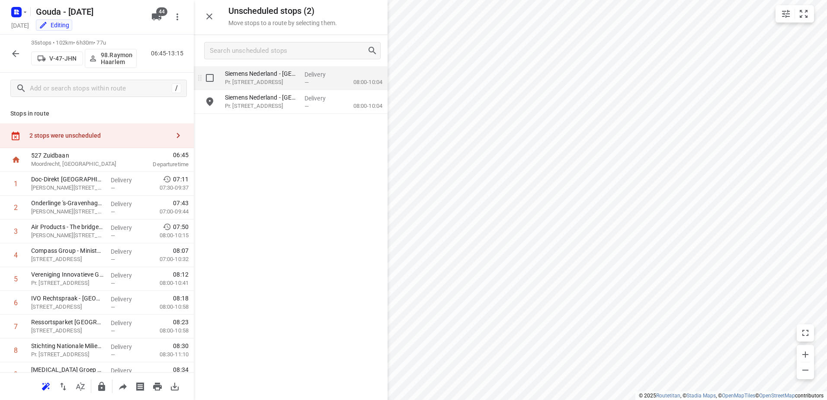
click at [209, 79] on input "grid" at bounding box center [209, 77] width 17 height 17
checkbox input "true"
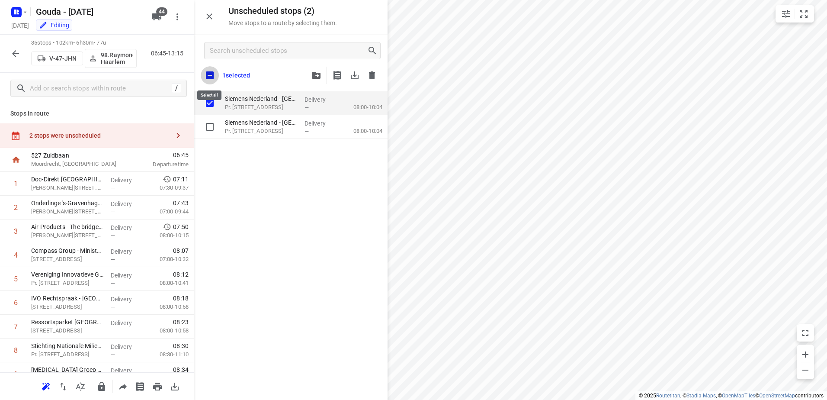
click at [209, 73] on input "checkbox" at bounding box center [210, 75] width 18 height 18
checkbox input "true"
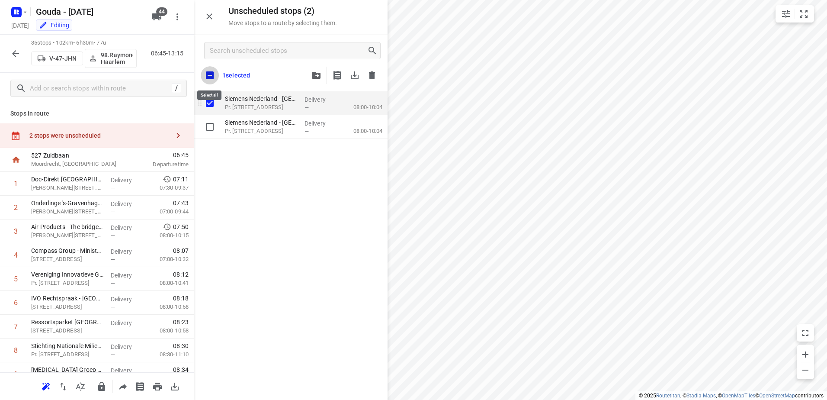
checkbox input "true"
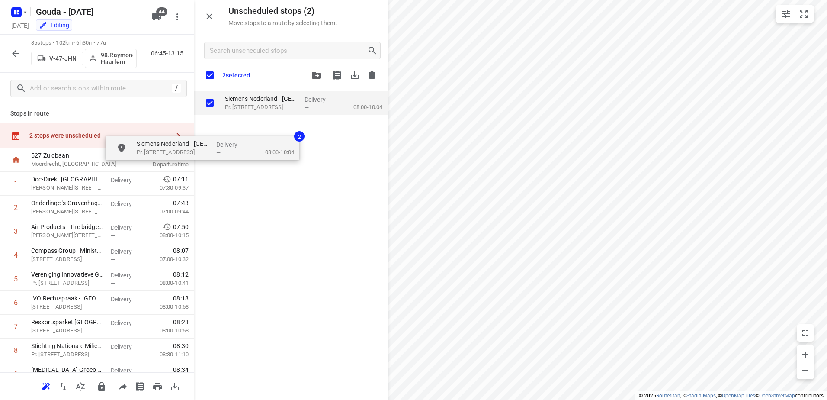
checkbox input "true"
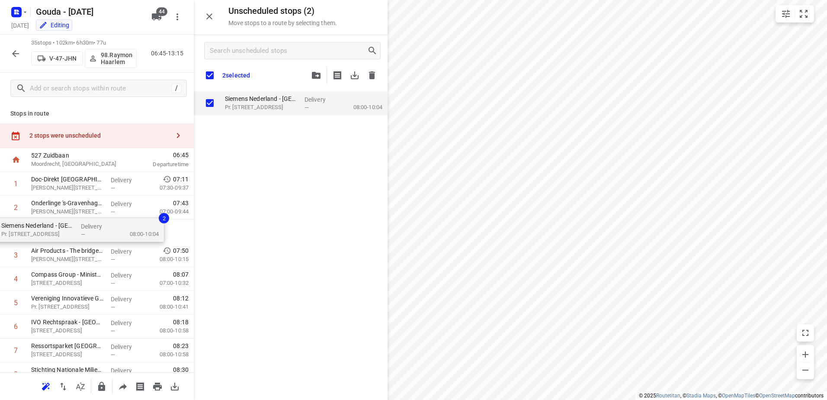
drag, startPoint x: 284, startPoint y: 131, endPoint x: 66, endPoint y: 234, distance: 241.1
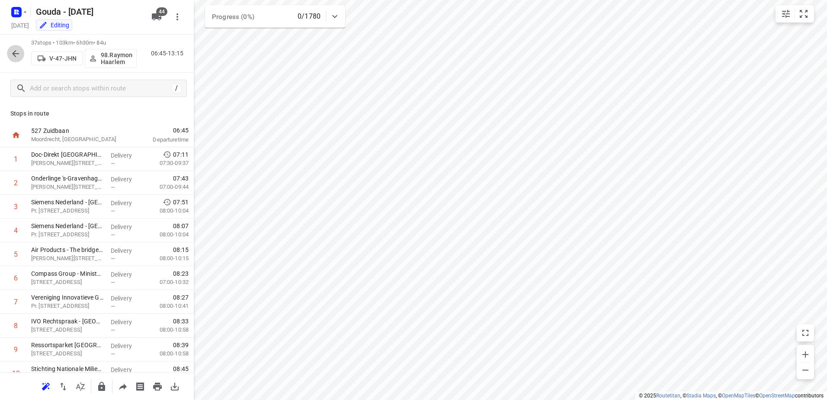
click at [19, 52] on icon "button" at bounding box center [15, 53] width 10 height 10
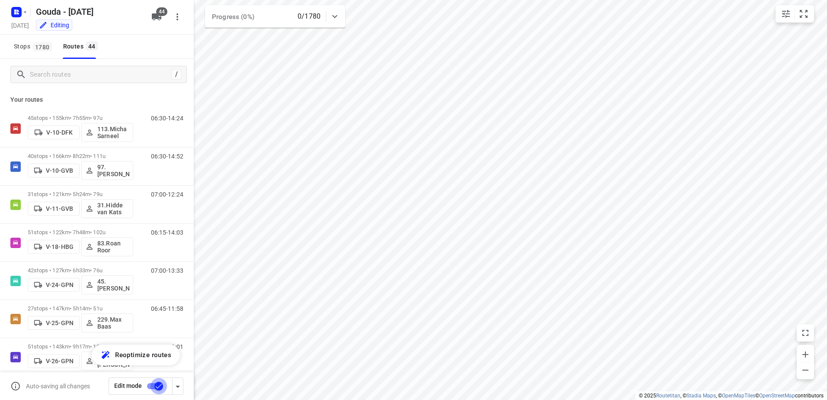
click at [157, 385] on input "checkbox" at bounding box center [158, 386] width 49 height 16
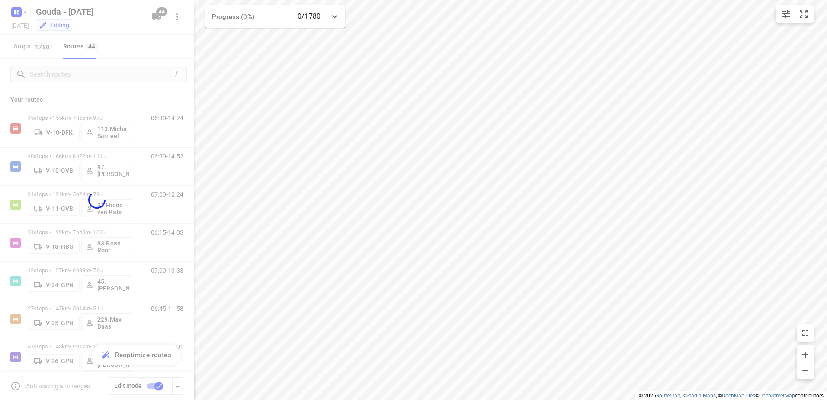
checkbox input "false"
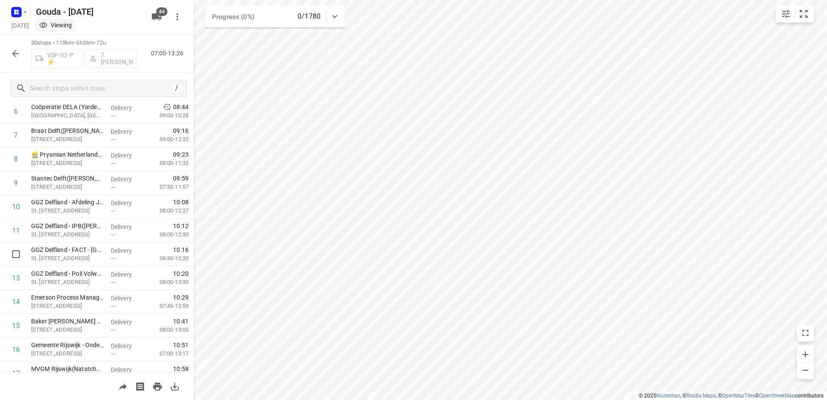
scroll to position [37, 0]
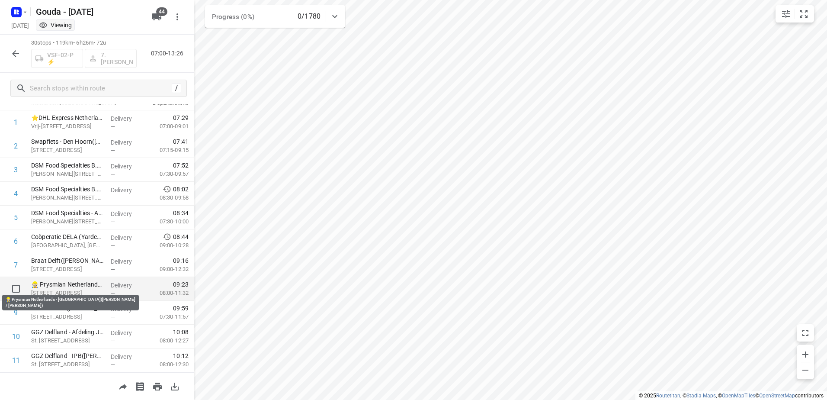
click at [92, 286] on p "👷🏻 Prysmian Netherlands - Delft(Fabio Recchi / Kenney Gerrets)" at bounding box center [67, 284] width 73 height 9
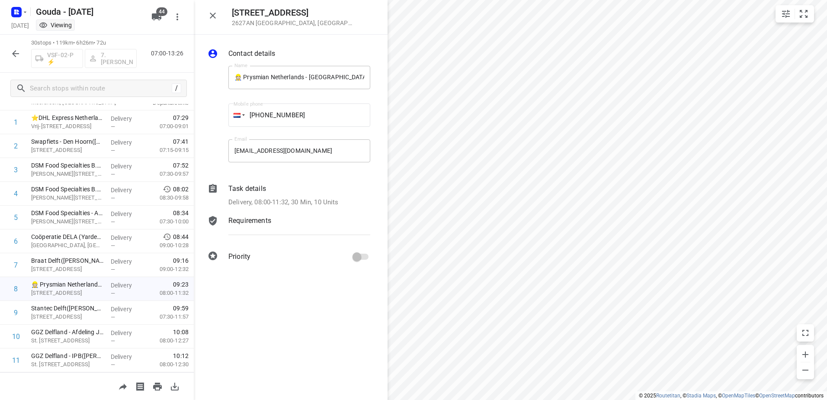
click at [312, 202] on p "Delivery, 08:00-11:32, 30 Min, 10 Units" at bounding box center [283, 202] width 110 height 10
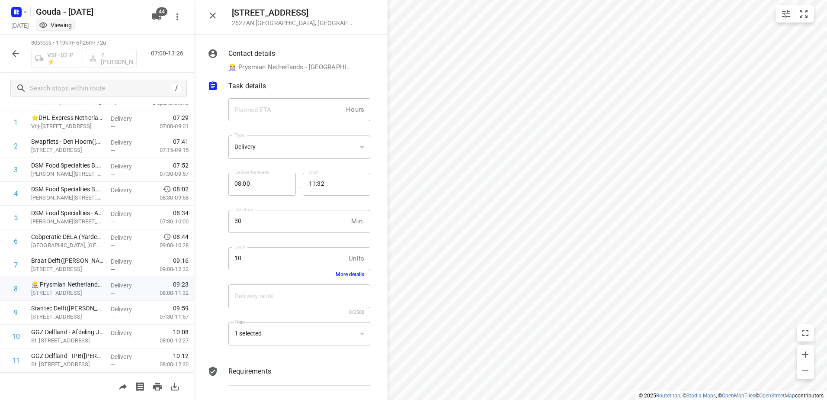
click at [341, 277] on button "More details" at bounding box center [350, 274] width 29 height 6
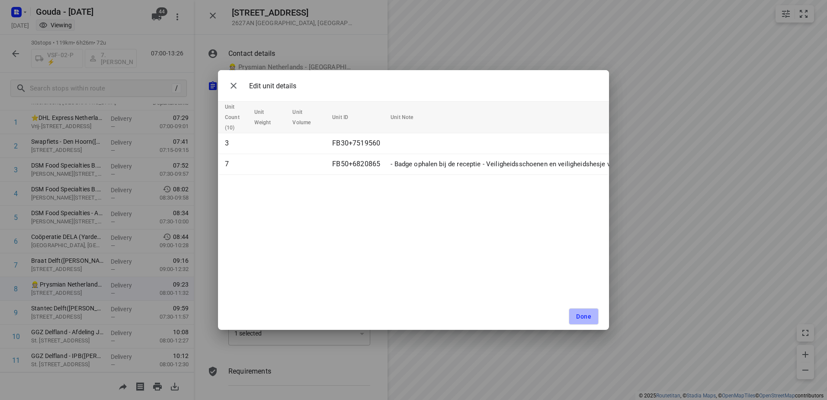
click at [581, 318] on span "Done" at bounding box center [583, 316] width 15 height 7
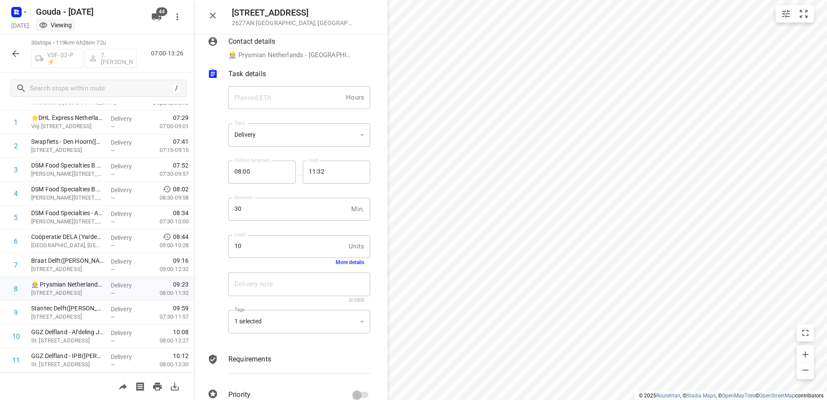
scroll to position [29, 0]
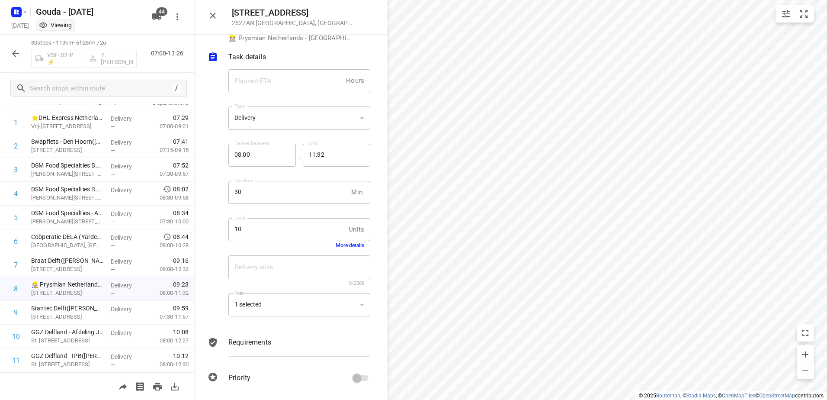
click at [214, 17] on icon "button" at bounding box center [213, 15] width 10 height 10
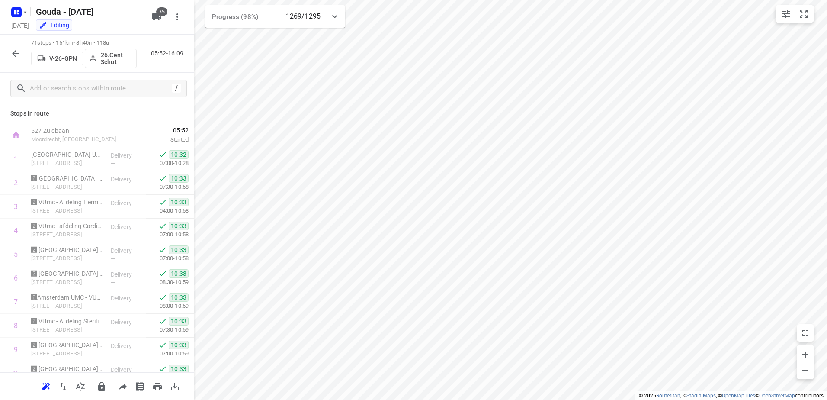
scroll to position [1211, 0]
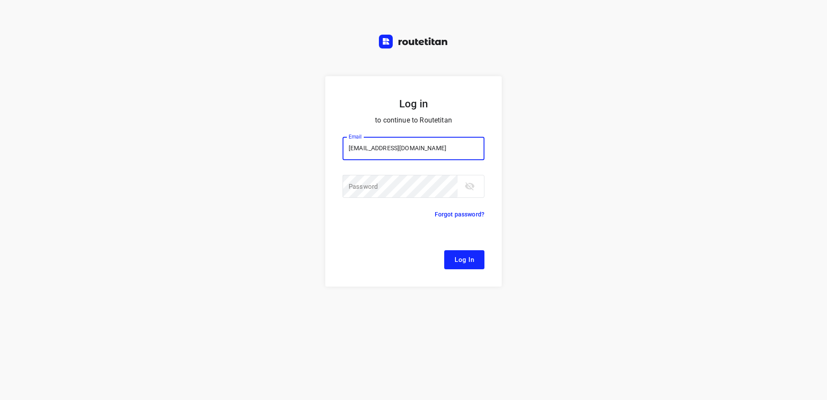
type input "[EMAIL_ADDRESS][DOMAIN_NAME]"
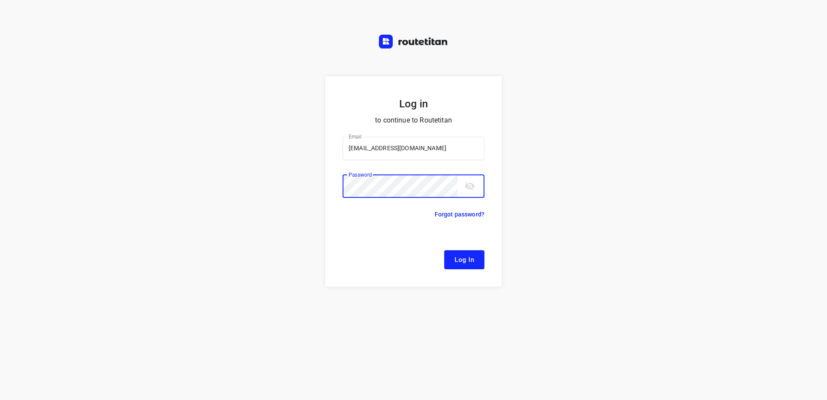
click at [444, 250] on button "Log In" at bounding box center [464, 259] width 40 height 19
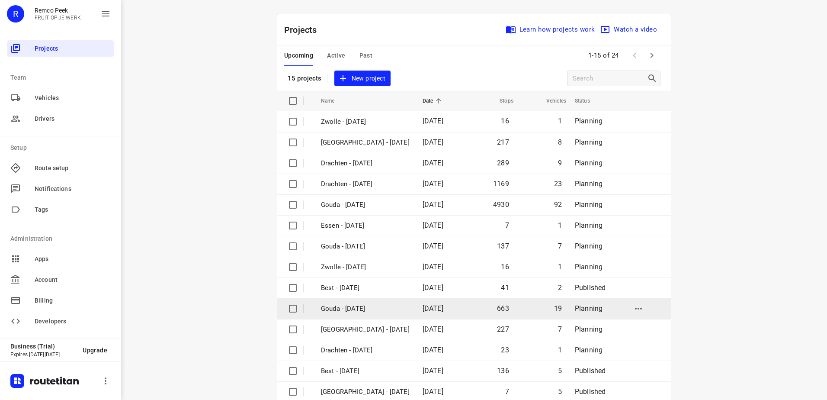
click at [374, 311] on p "Gouda - [DATE]" at bounding box center [365, 309] width 89 height 10
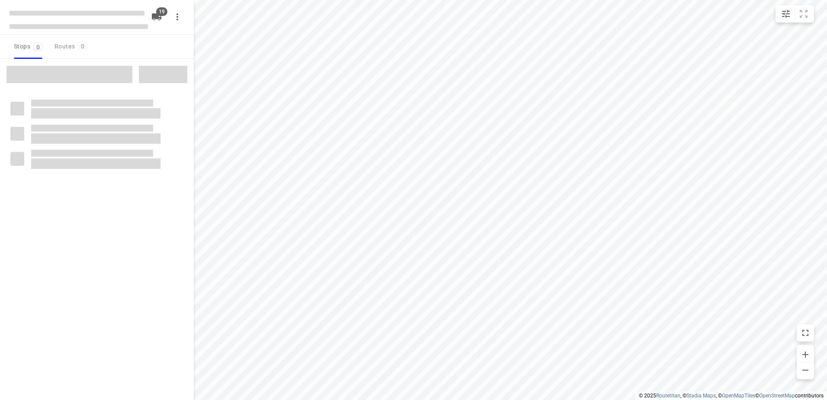
checkbox input "true"
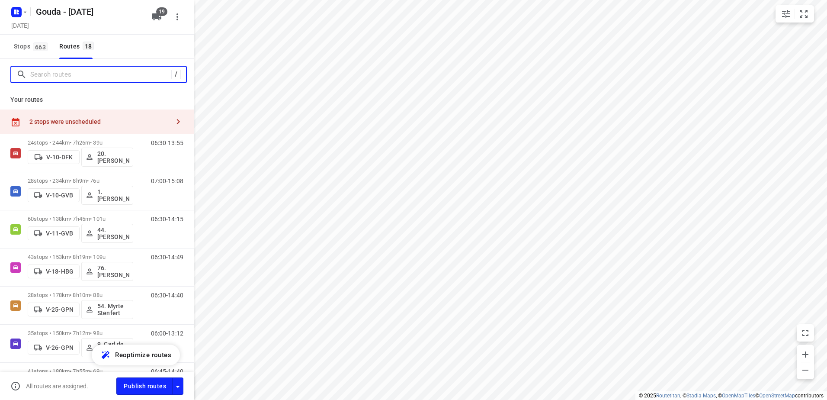
click at [97, 79] on input "Search routes" at bounding box center [100, 74] width 141 height 13
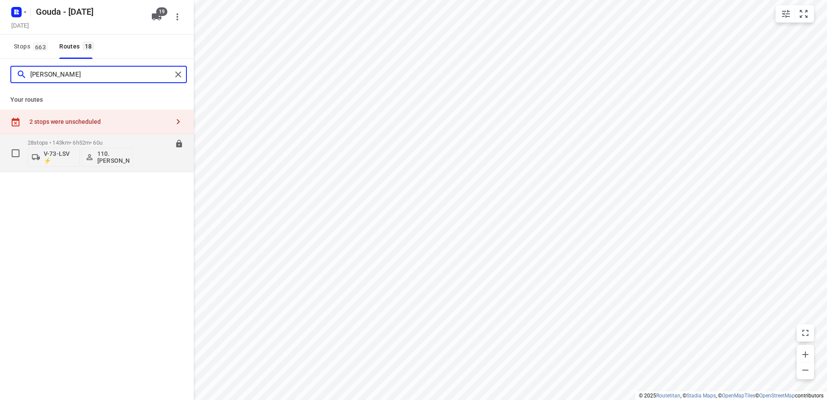
type input "[PERSON_NAME]"
click at [97, 143] on p "28 stops • 143km • 6h52m • 60u" at bounding box center [81, 142] width 106 height 6
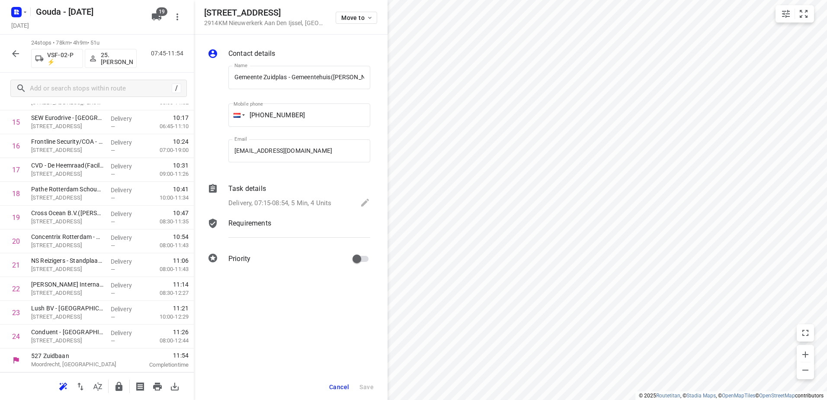
scroll to position [395, 0]
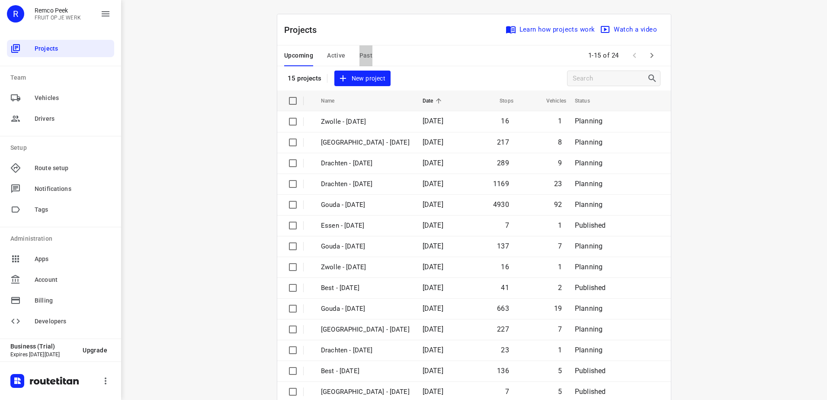
click at [366, 51] on span "Past" at bounding box center [366, 55] width 13 height 11
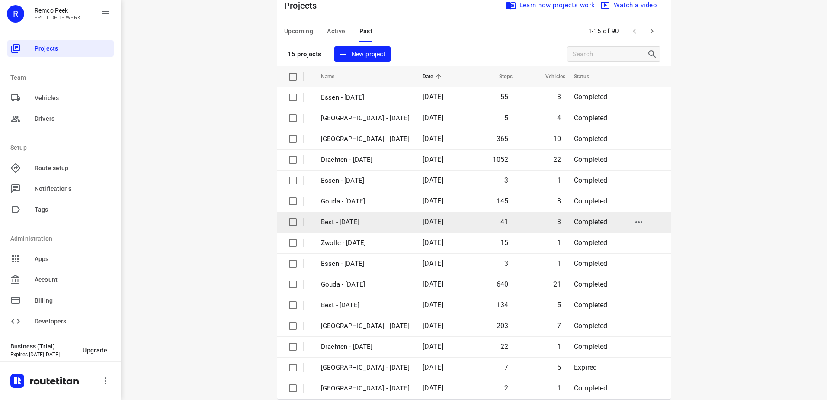
scroll to position [38, 0]
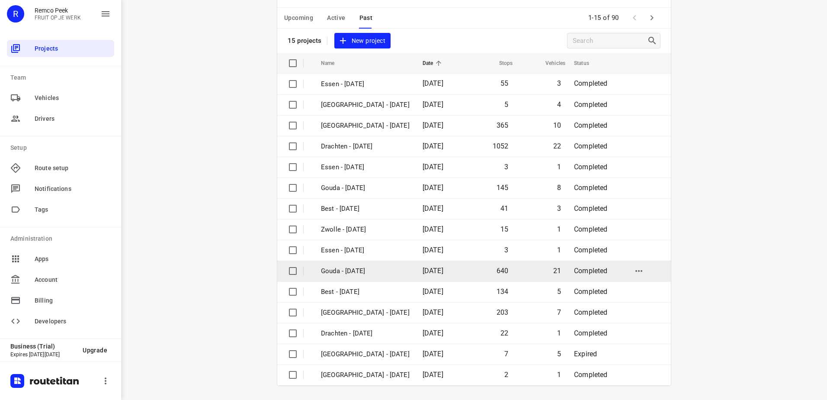
click at [385, 274] on p "Gouda - Thursday" at bounding box center [365, 271] width 89 height 10
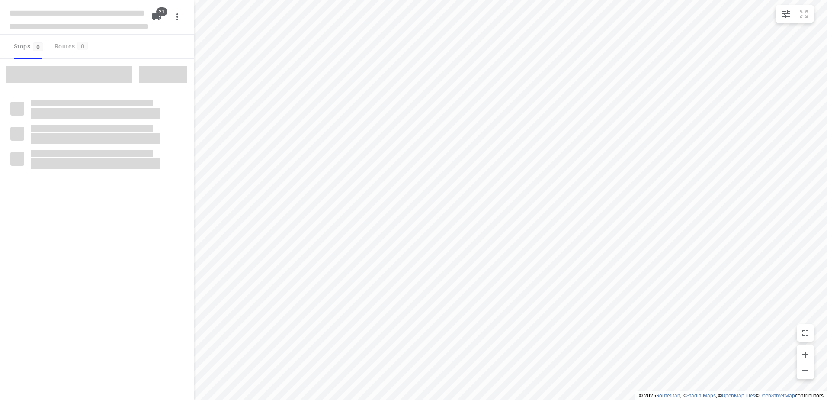
type input "distance"
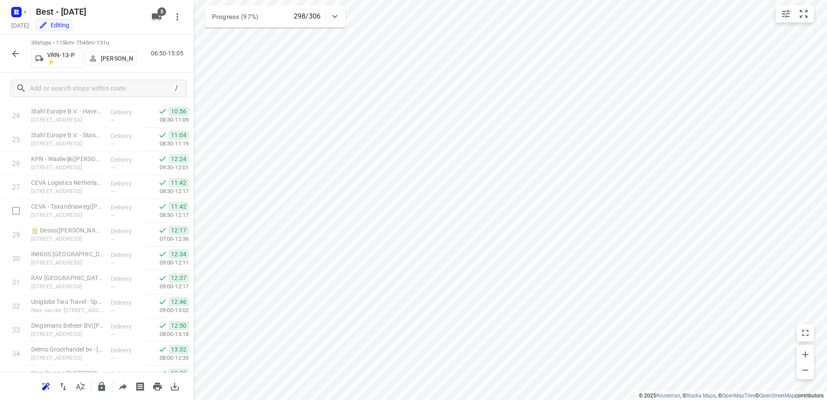
scroll to position [727, 0]
